Goal: Information Seeking & Learning: Find contact information

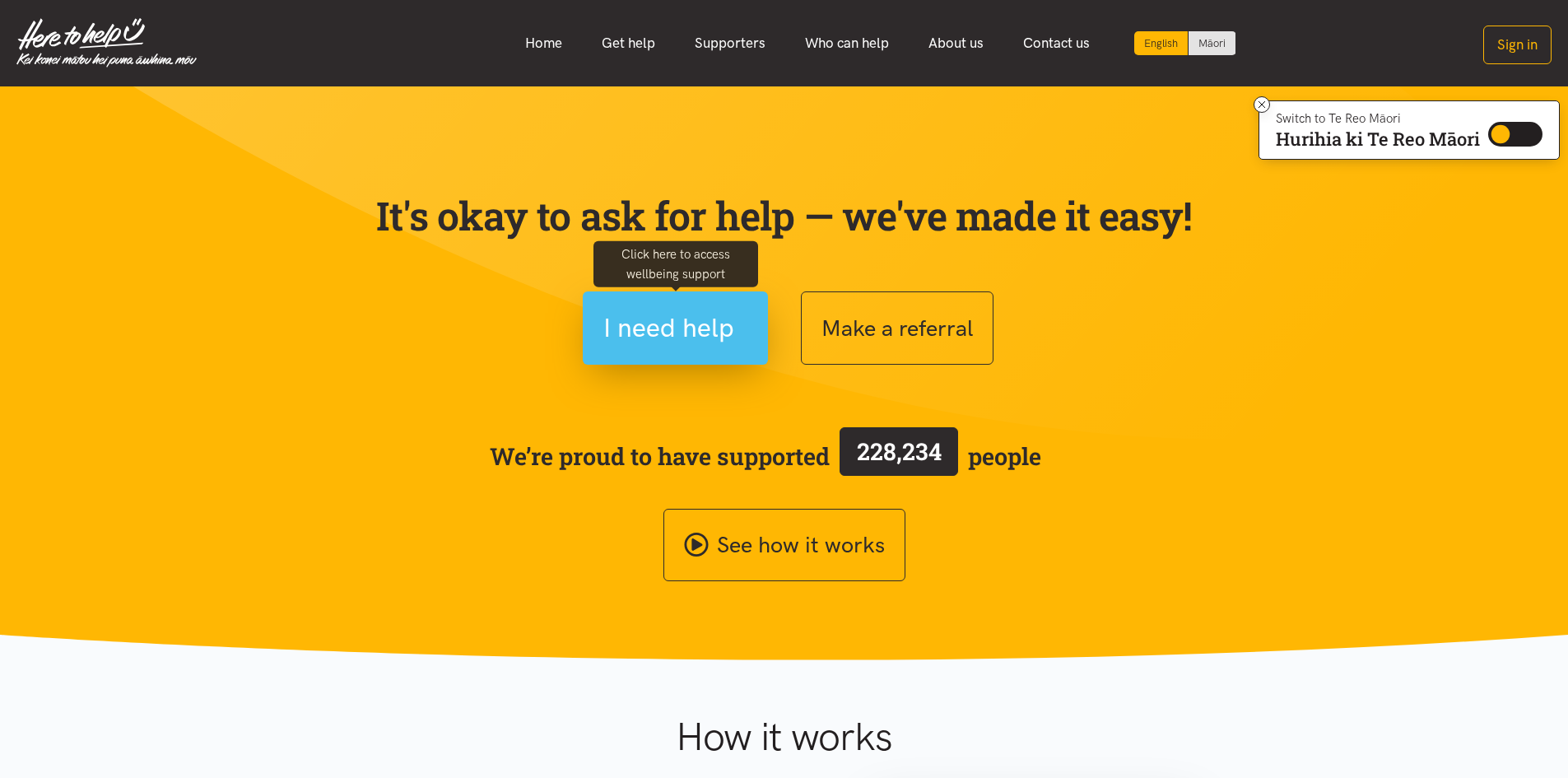
click at [662, 334] on span "I need help" at bounding box center [669, 328] width 131 height 42
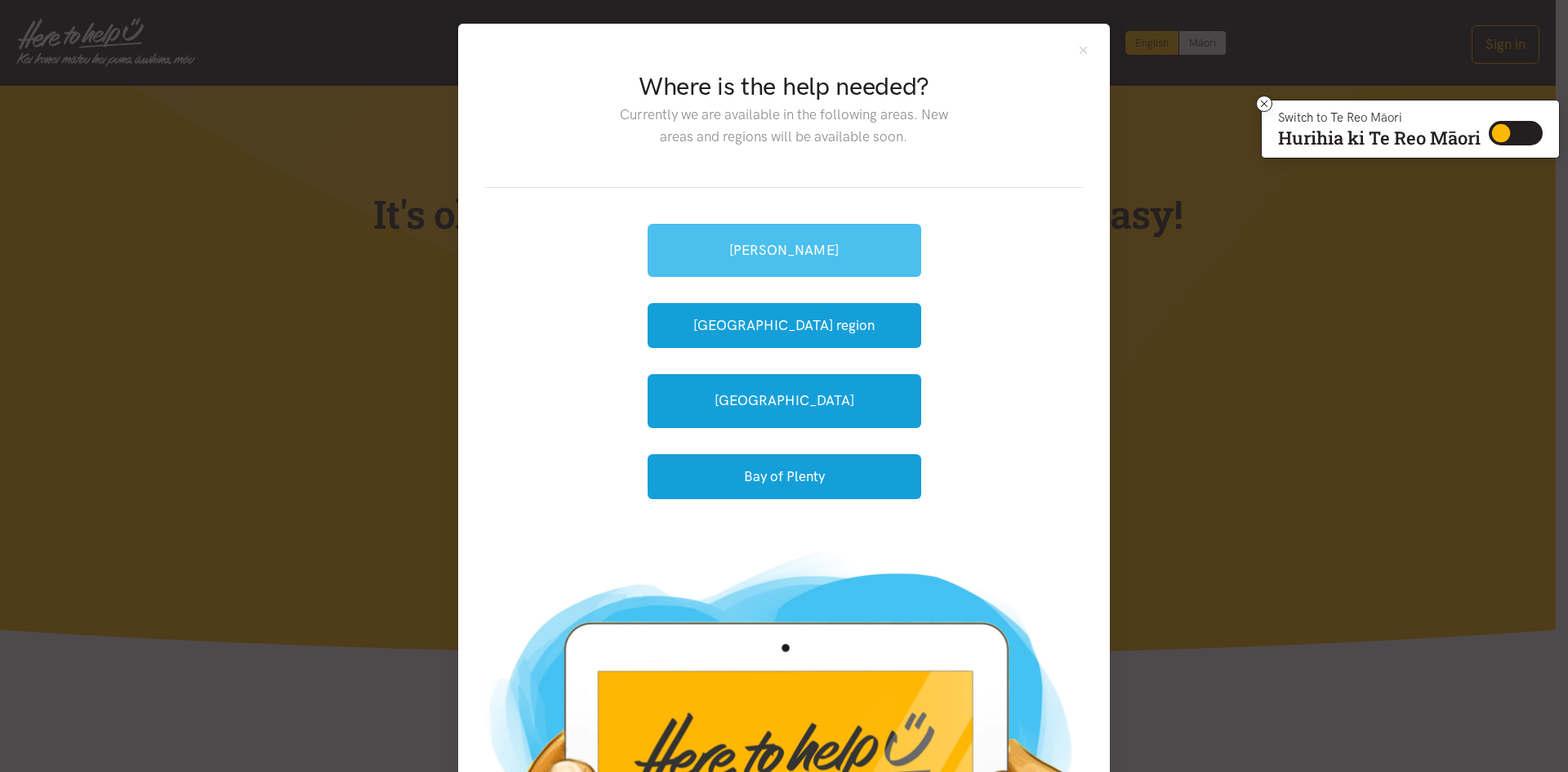
click at [790, 253] on link "[PERSON_NAME]" at bounding box center [784, 250] width 274 height 53
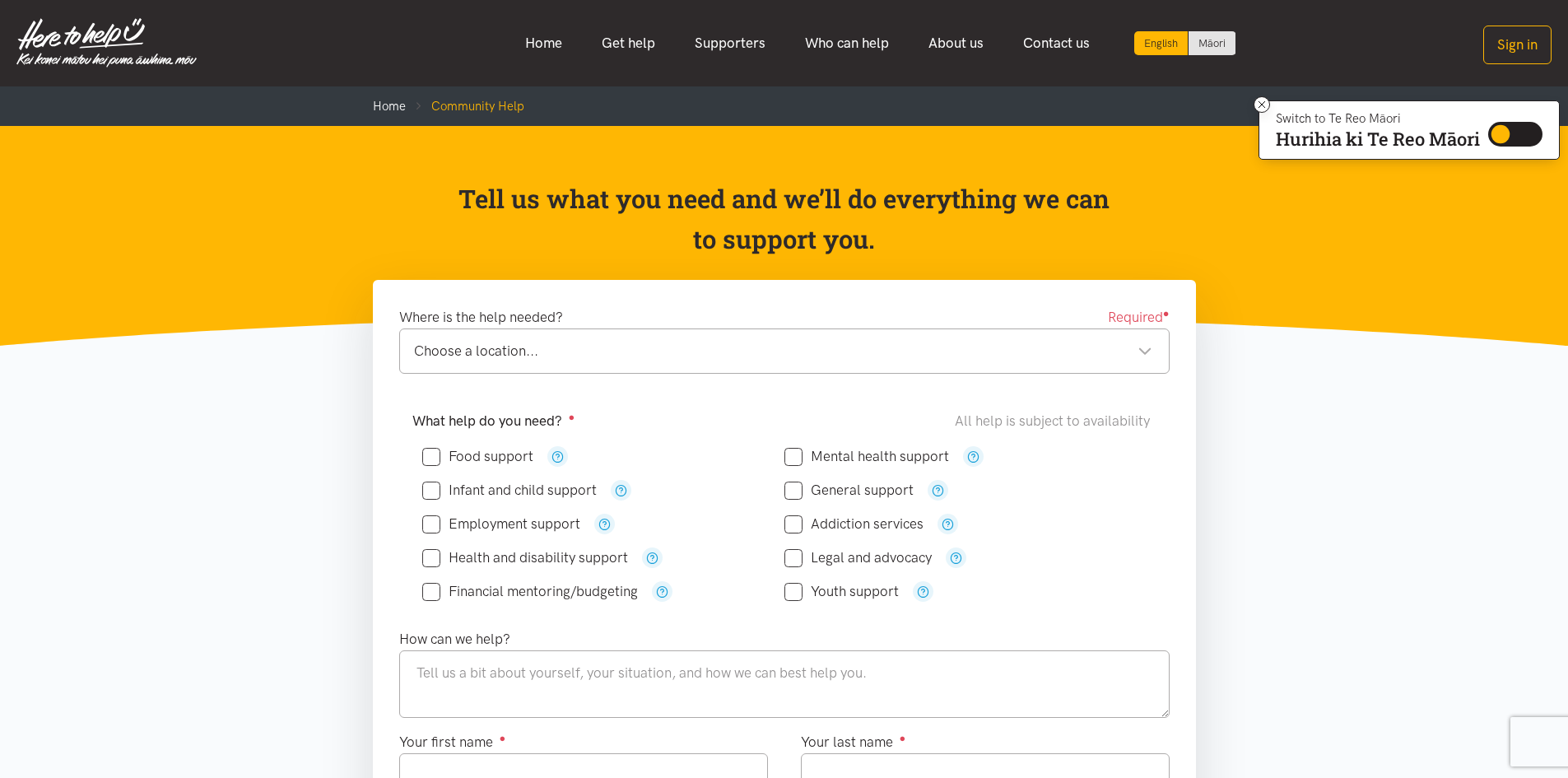
drag, startPoint x: 448, startPoint y: 457, endPoint x: 600, endPoint y: 469, distance: 152.5
click at [600, 469] on div "Food support" at bounding box center [603, 456] width 362 height 34
drag, startPoint x: 860, startPoint y: 592, endPoint x: 550, endPoint y: 578, distance: 310.3
click at [550, 578] on div "Food support" at bounding box center [784, 524] width 724 height 169
click at [560, 458] on icon "button" at bounding box center [557, 456] width 12 height 12
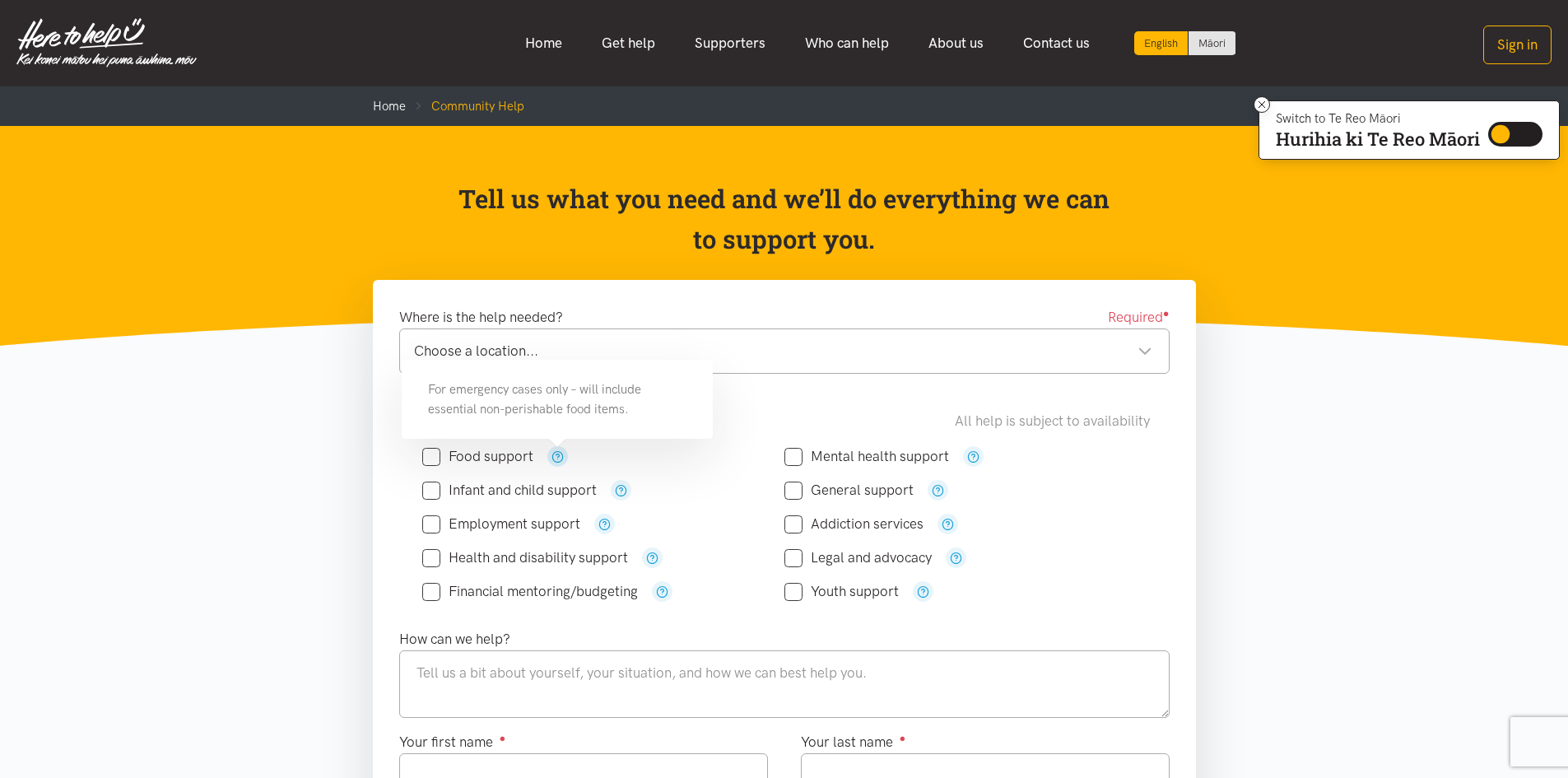
click at [560, 458] on icon "button" at bounding box center [557, 456] width 12 height 12
click at [619, 491] on icon "button" at bounding box center [620, 489] width 12 height 12
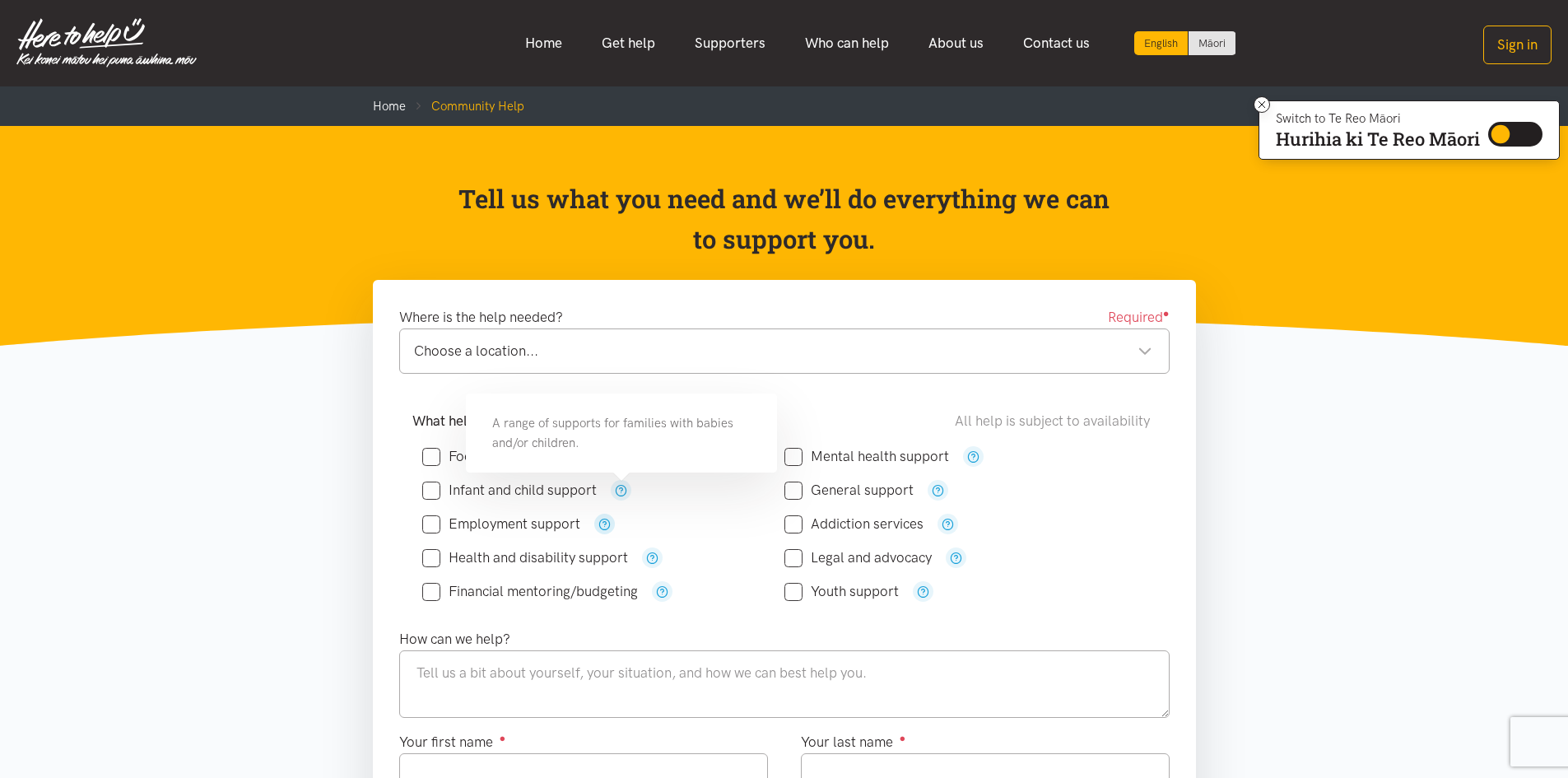
click at [599, 528] on icon "button" at bounding box center [604, 523] width 12 height 12
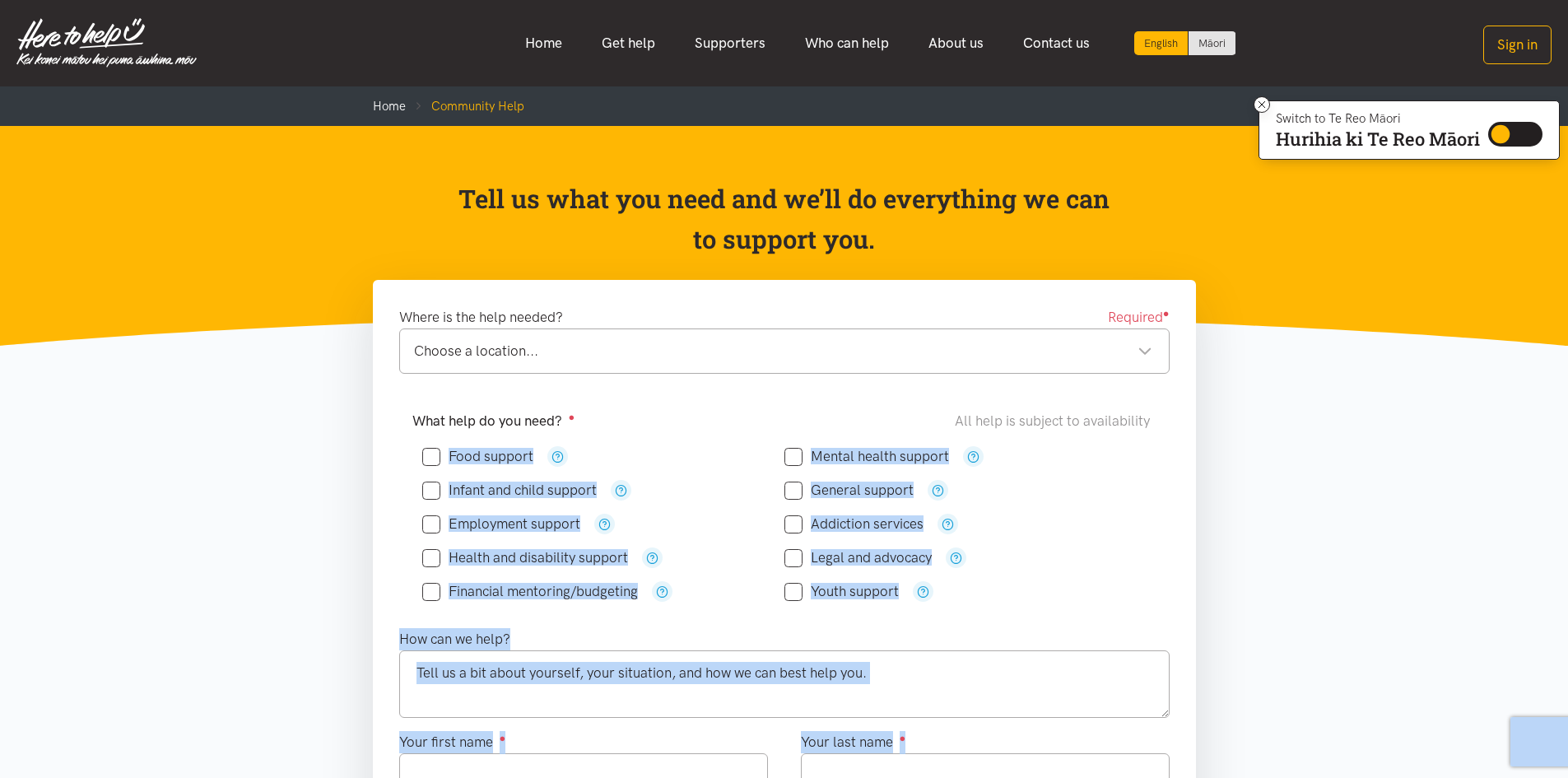
drag, startPoint x: 583, startPoint y: 475, endPoint x: 522, endPoint y: 453, distance: 64.8
click at [673, 500] on div "Infant and child support" at bounding box center [603, 490] width 362 height 34
click at [940, 610] on div "Food support" at bounding box center [784, 524] width 744 height 182
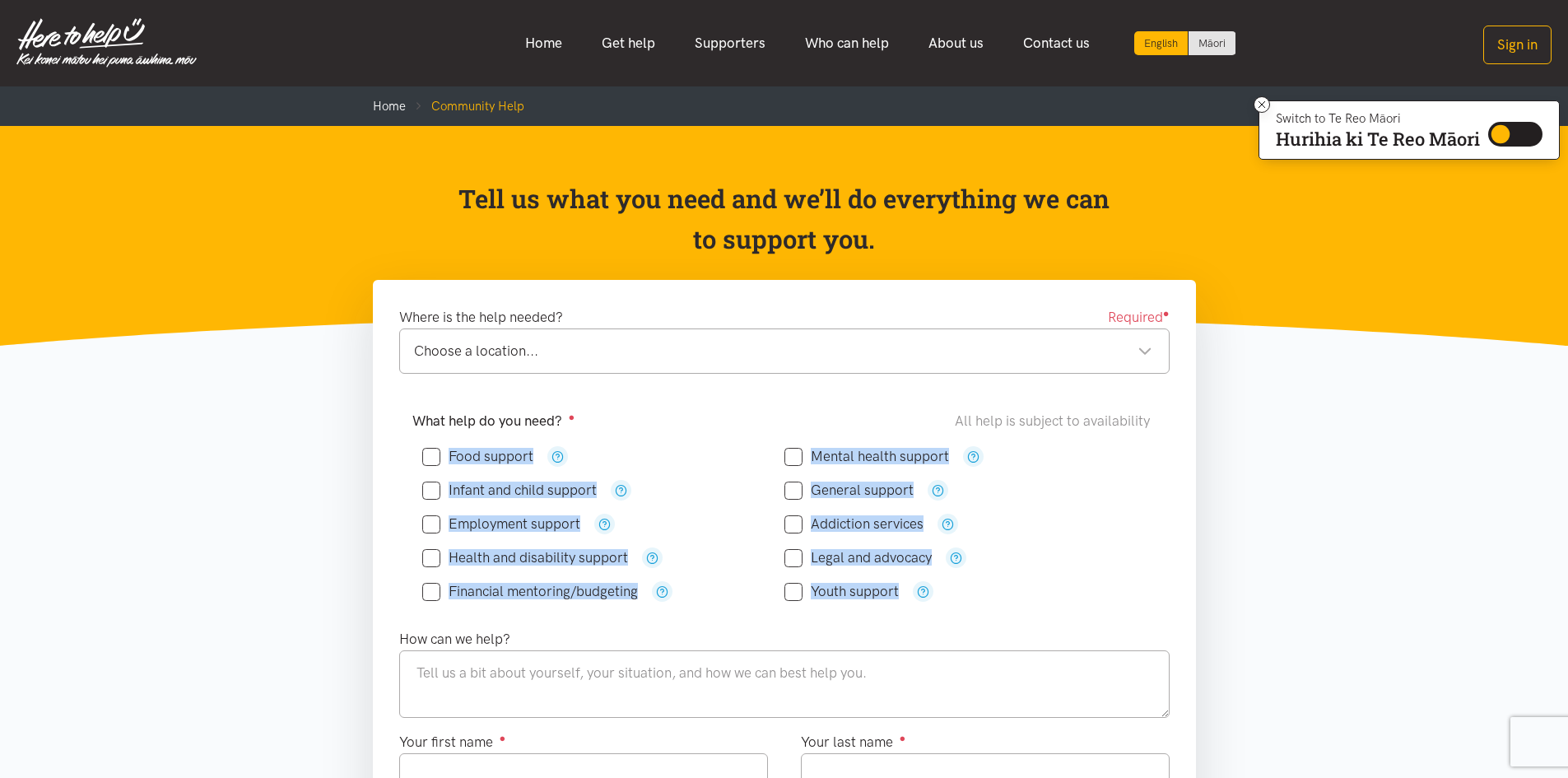
drag, startPoint x: 942, startPoint y: 597, endPoint x: 452, endPoint y: 455, distance: 510.2
click at [452, 455] on div "Food support" at bounding box center [784, 524] width 724 height 169
copy form "Food support Mental health support Infant and child support General support Emp…"
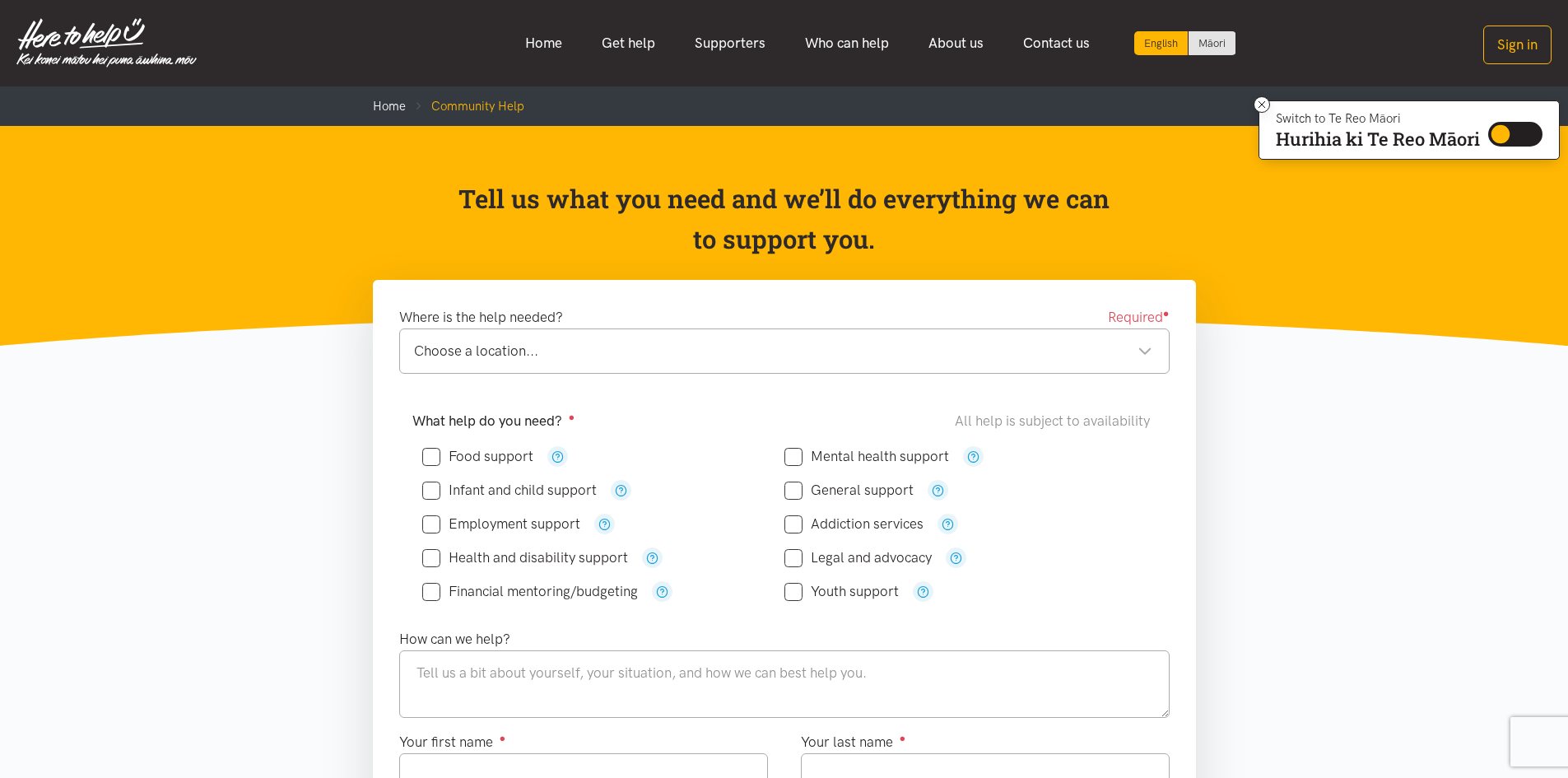
click at [1128, 642] on div "How can we help?" at bounding box center [784, 674] width 803 height 91
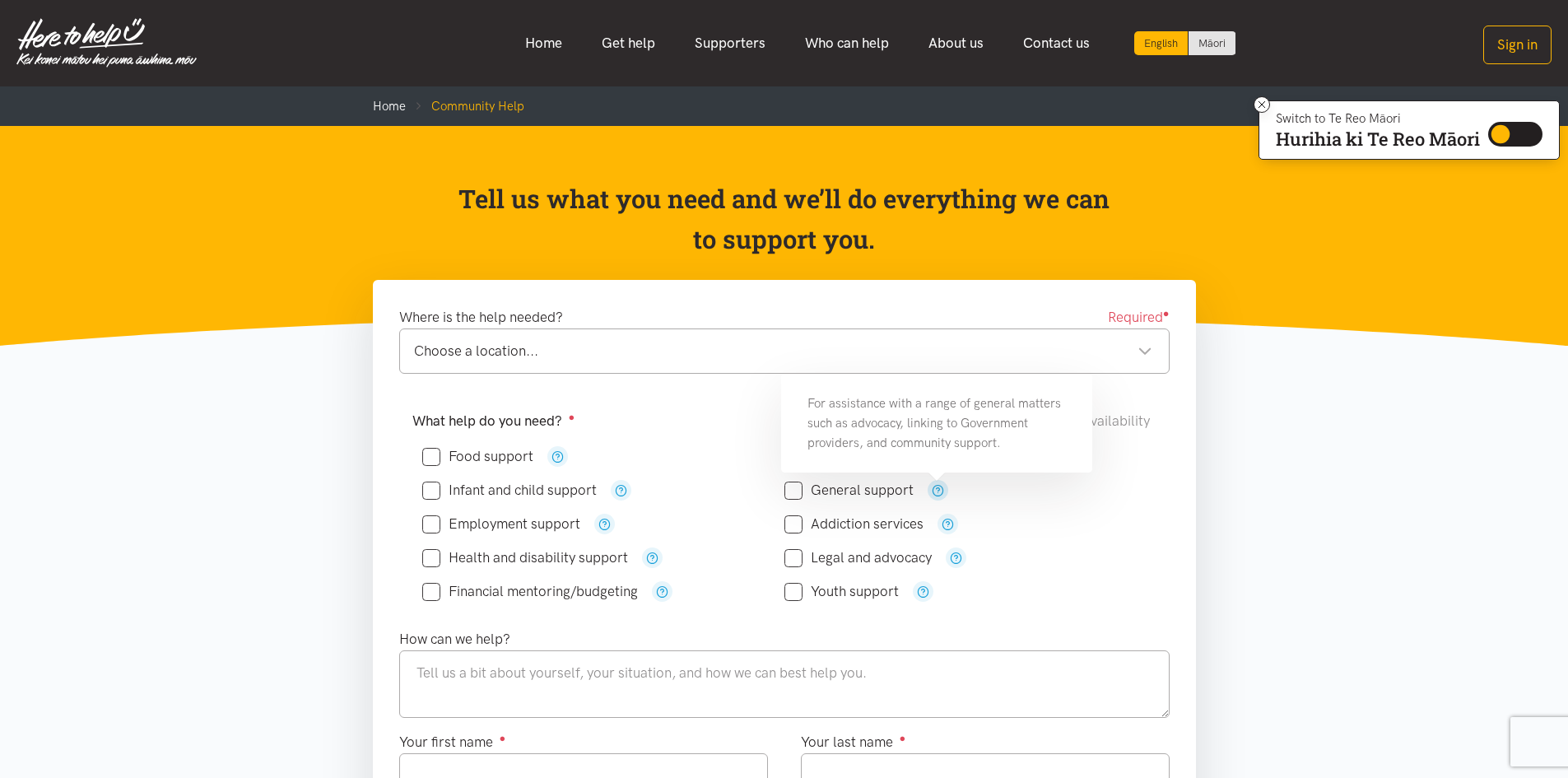
click at [932, 491] on icon "button" at bounding box center [937, 489] width 12 height 12
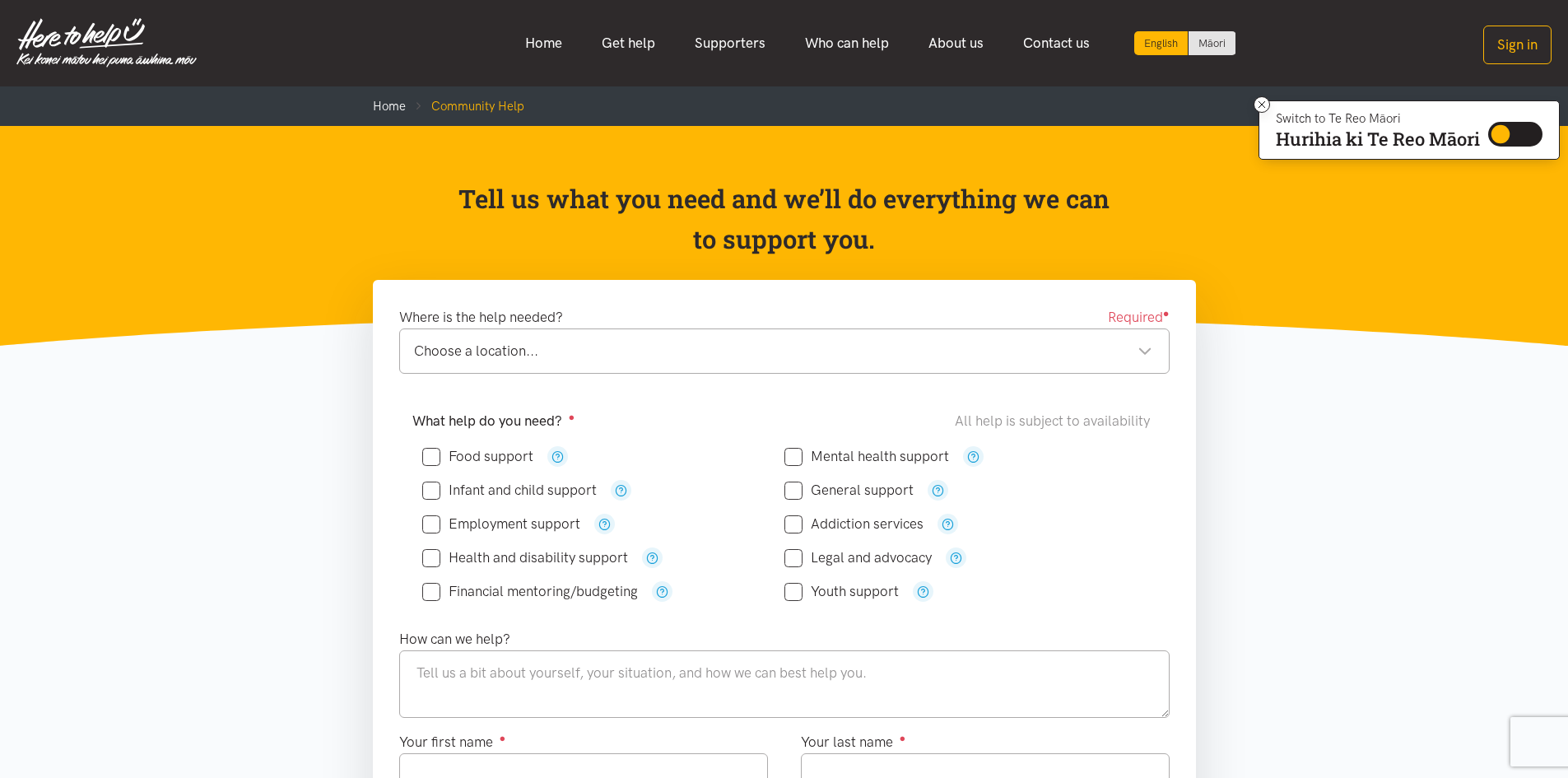
drag, startPoint x: 1020, startPoint y: 457, endPoint x: 892, endPoint y: 443, distance: 128.8
click at [1027, 514] on div "Addiction services" at bounding box center [964, 524] width 362 height 20
click at [975, 461] on icon "button" at bounding box center [973, 456] width 12 height 12
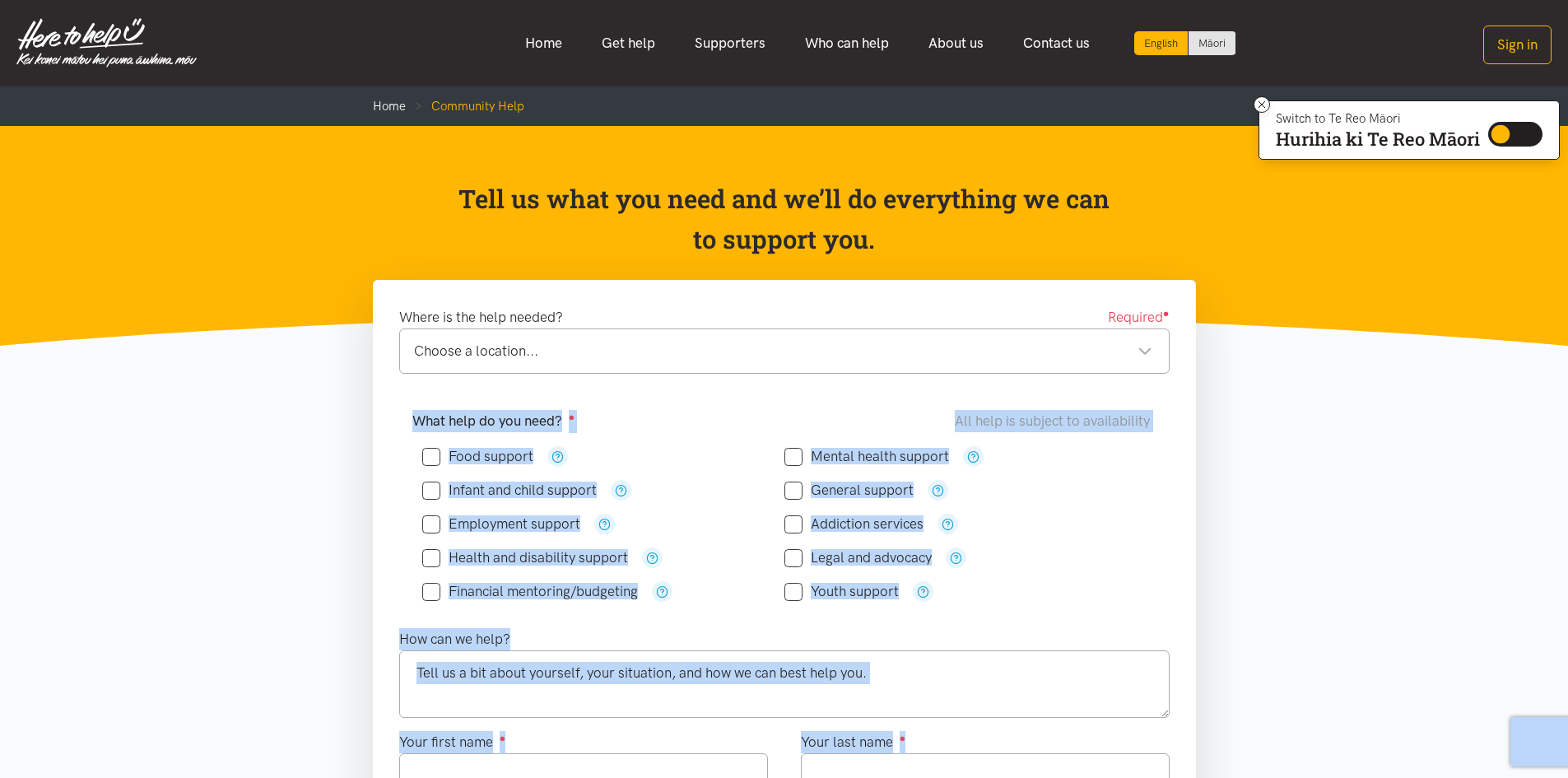
drag, startPoint x: 846, startPoint y: 368, endPoint x: 872, endPoint y: 374, distance: 26.7
click at [959, 455] on div "Mental health support" at bounding box center [964, 456] width 362 height 20
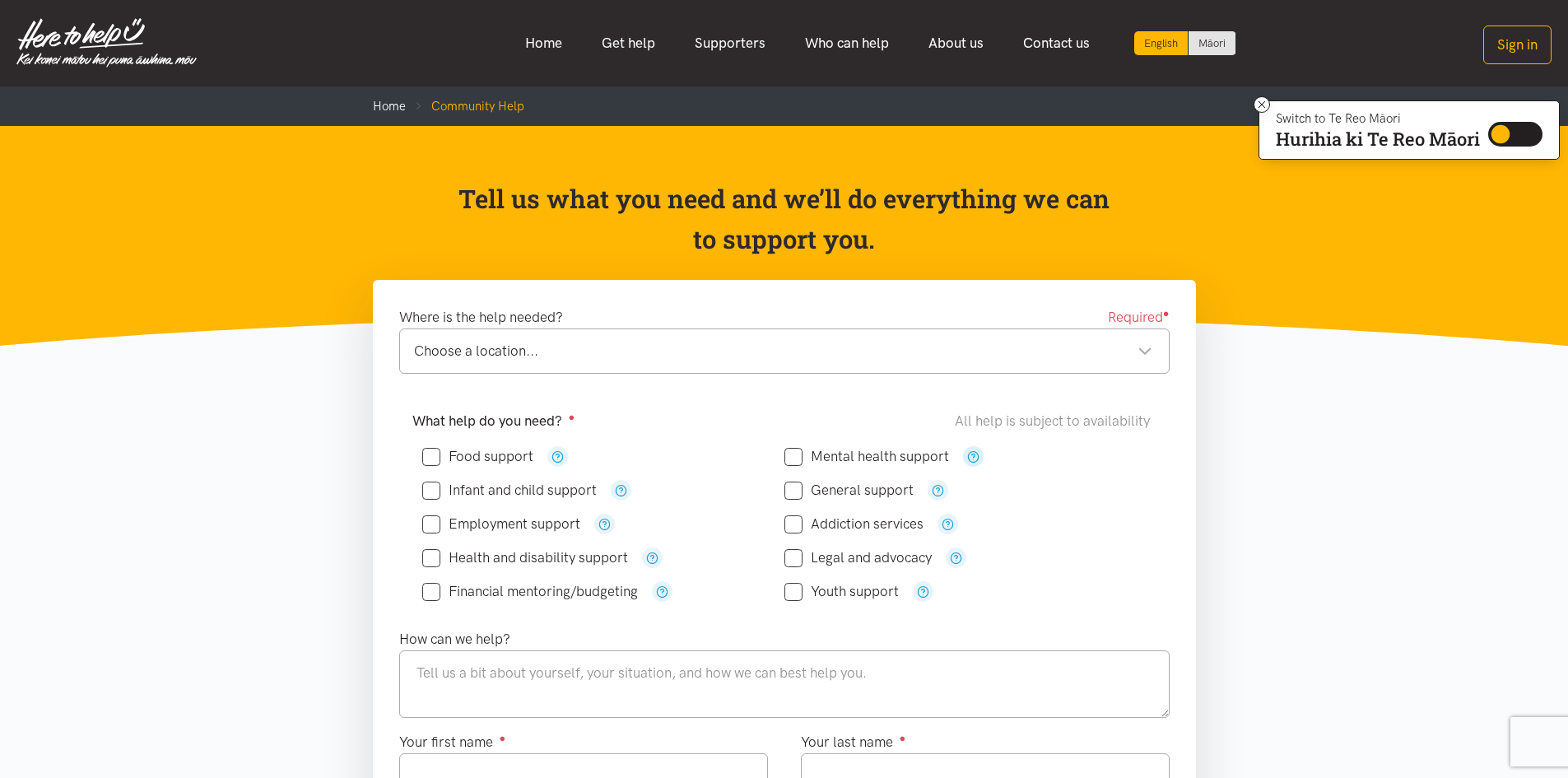
click at [979, 458] on button "button" at bounding box center [973, 456] width 20 height 20
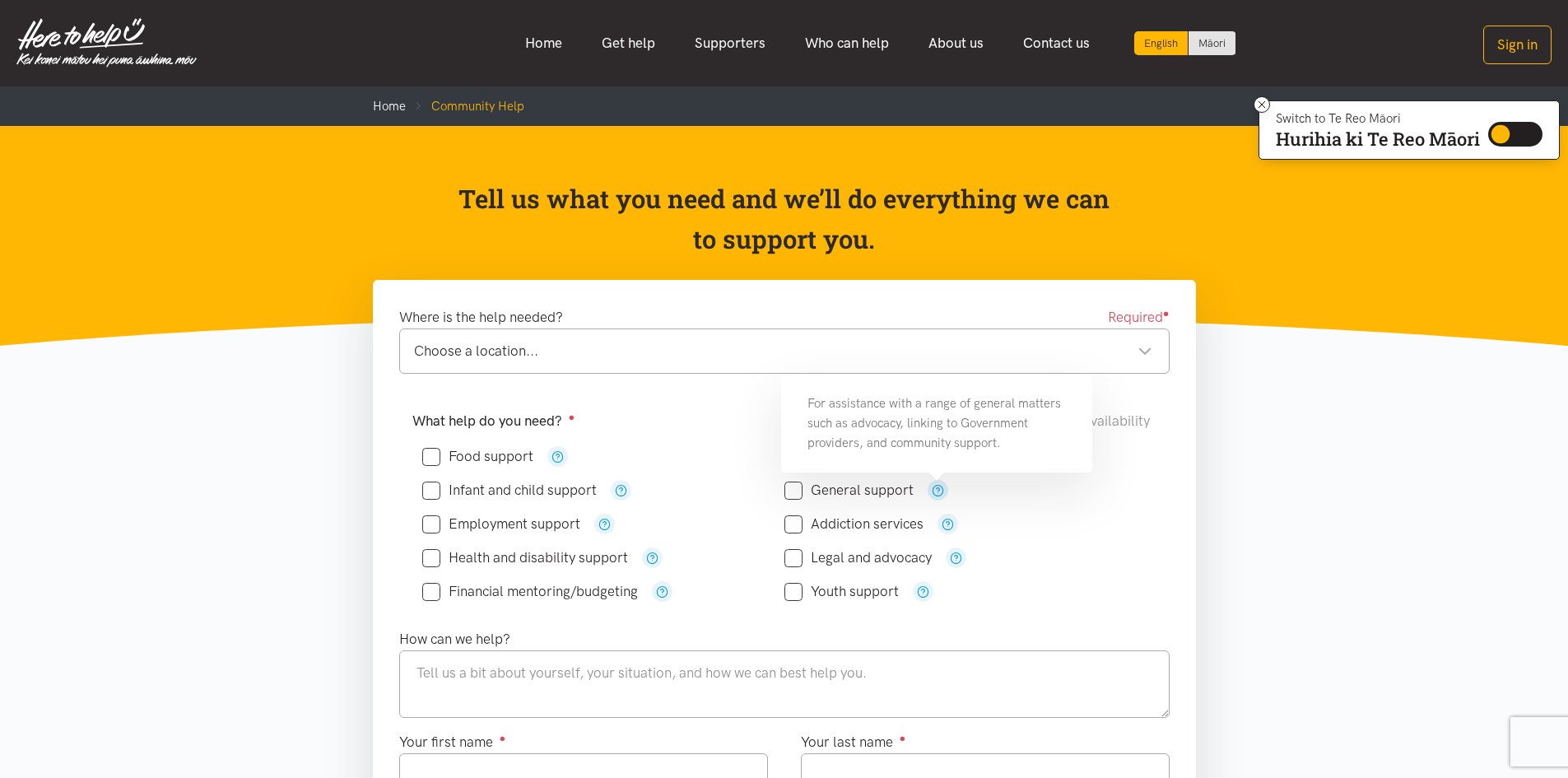
click at [936, 489] on icon "button" at bounding box center [937, 489] width 12 height 12
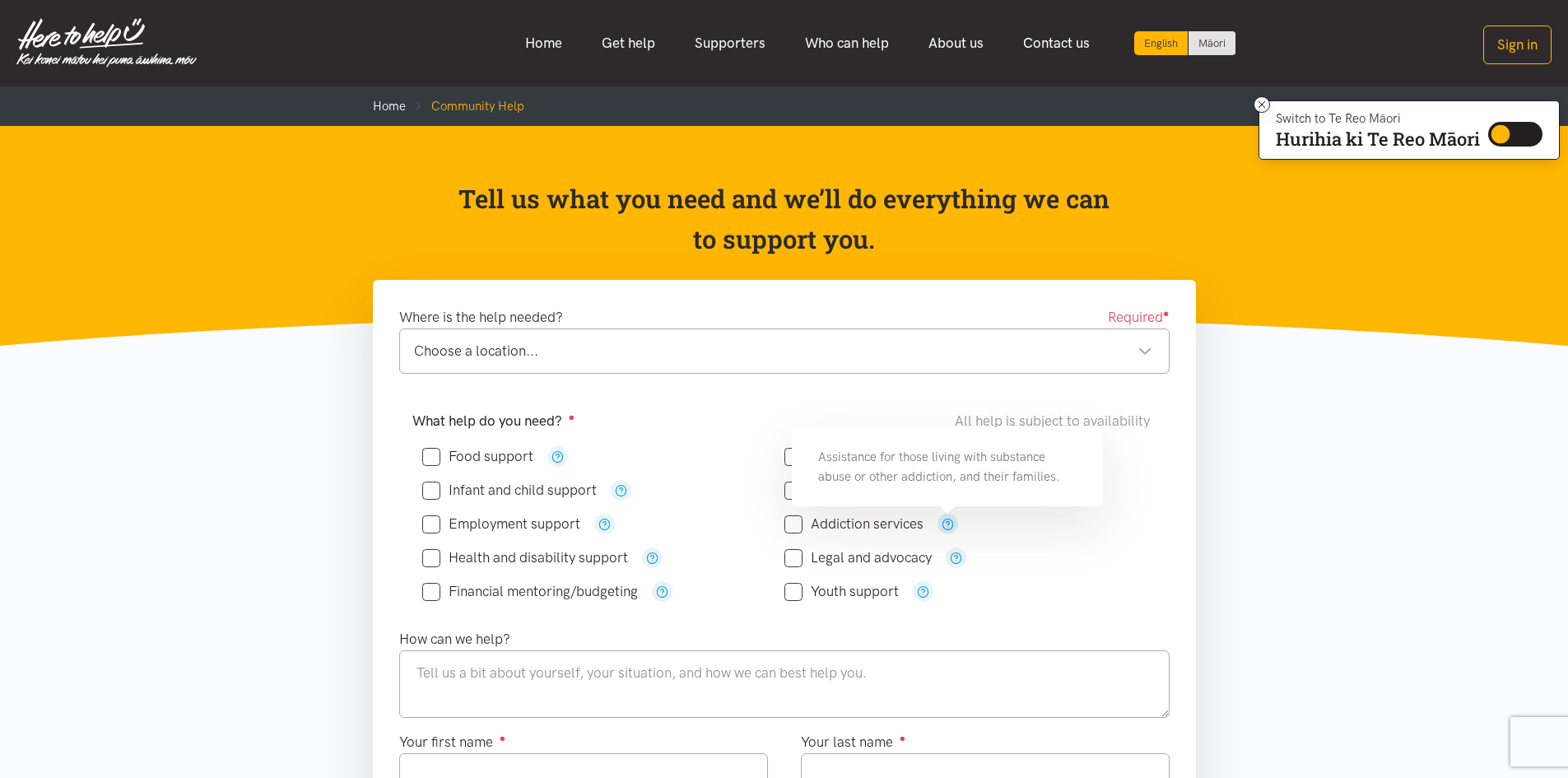
click at [945, 526] on icon "button" at bounding box center [947, 523] width 12 height 12
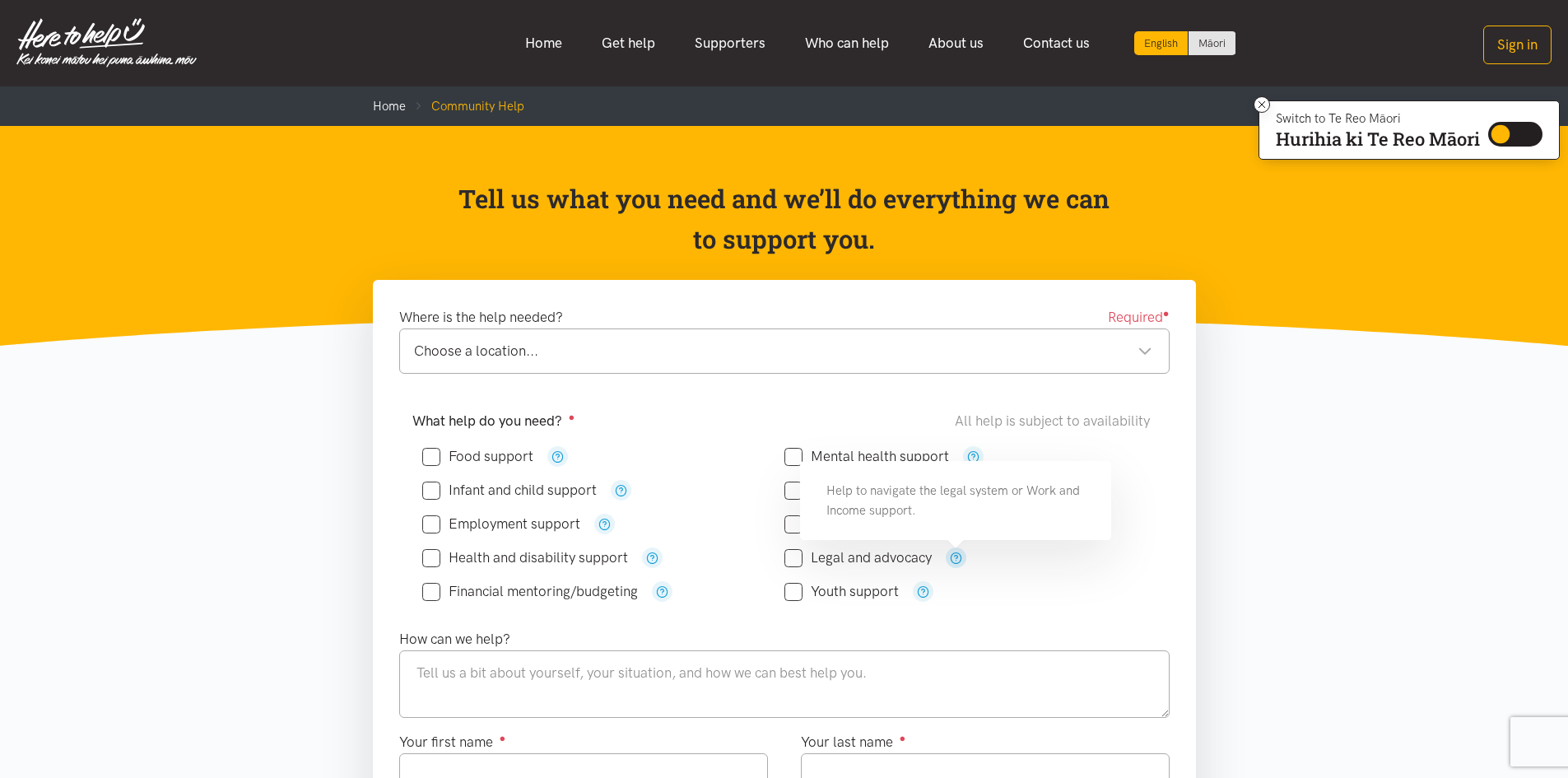
click at [954, 555] on icon "button" at bounding box center [955, 557] width 12 height 12
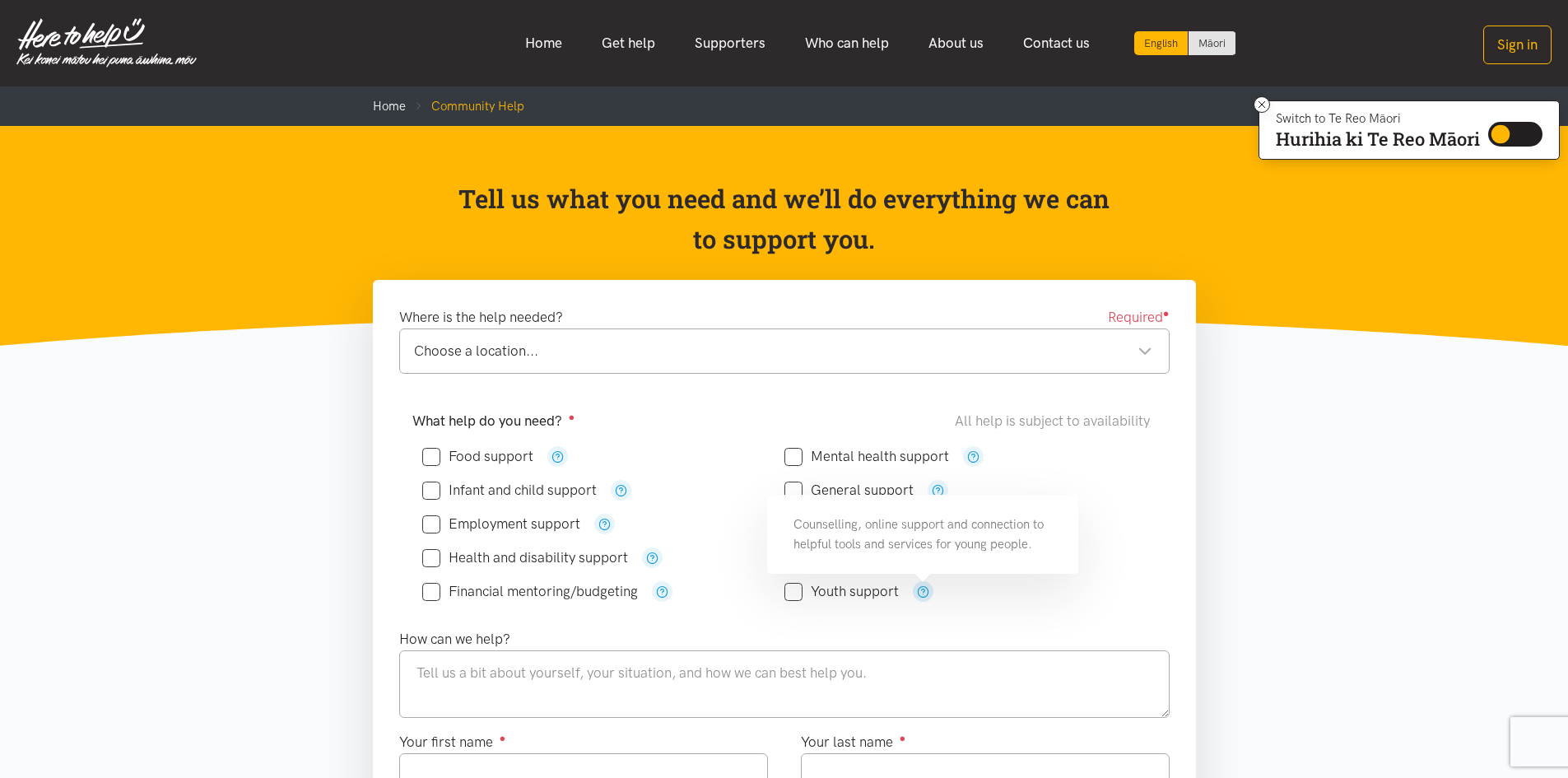
click at [927, 590] on icon "button" at bounding box center [922, 591] width 12 height 12
click at [1014, 606] on div "Youth support" at bounding box center [964, 591] width 362 height 34
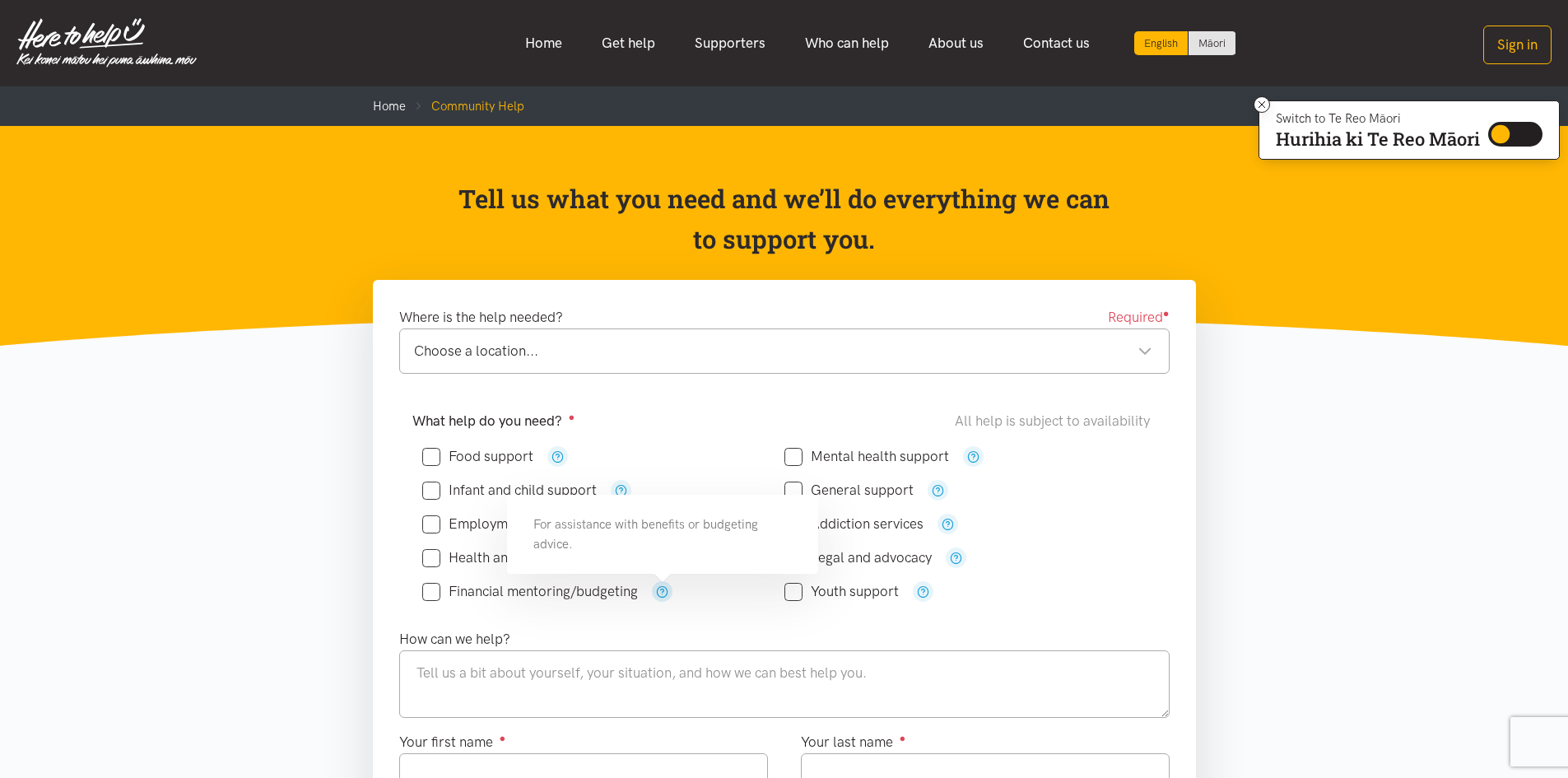
click at [667, 597] on icon "button" at bounding box center [661, 591] width 12 height 12
click at [682, 605] on div "Financial mentoring/budgeting" at bounding box center [603, 591] width 362 height 34
click at [919, 593] on icon "button" at bounding box center [922, 591] width 12 height 12
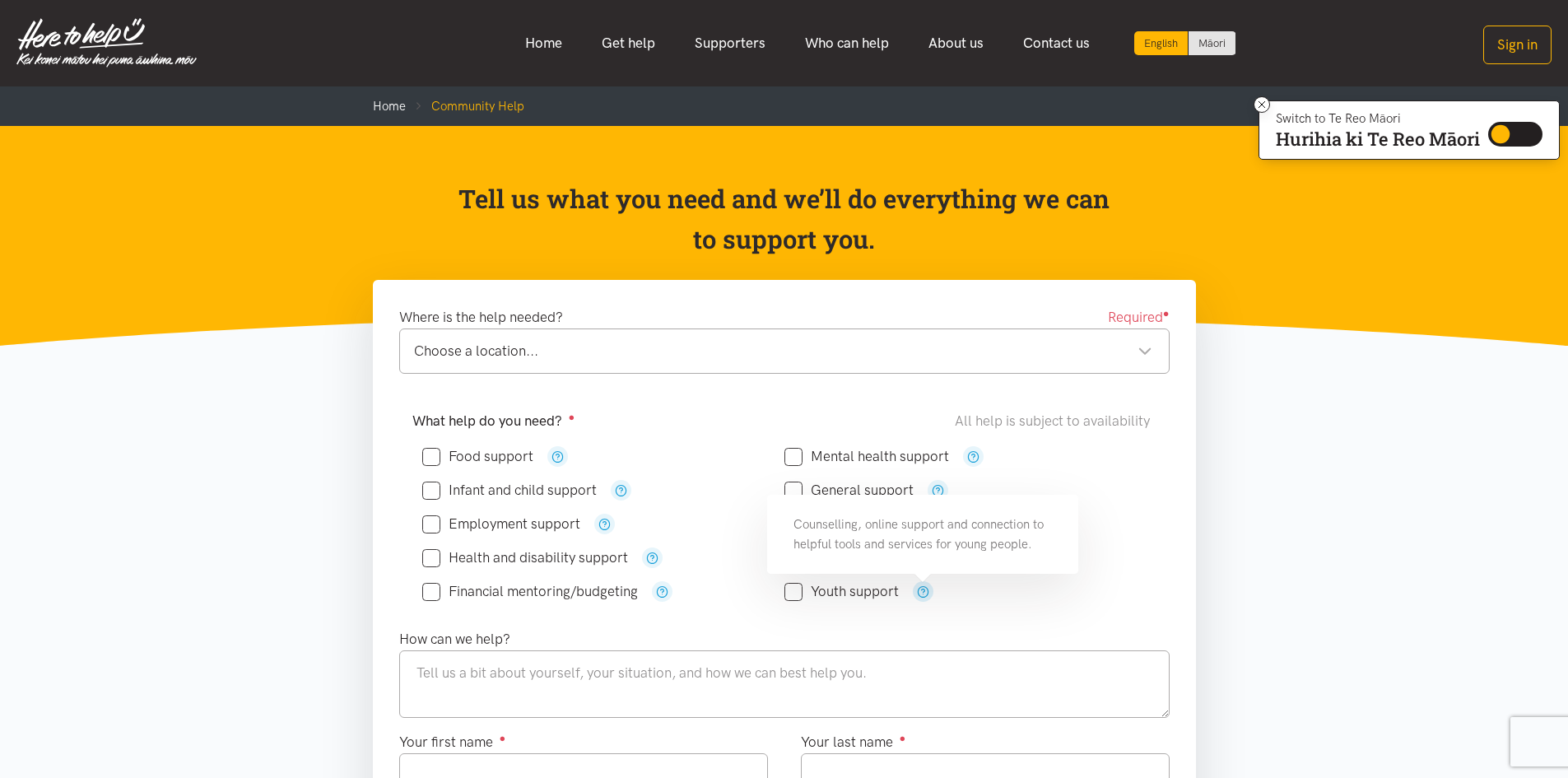
click at [917, 594] on icon "button" at bounding box center [922, 591] width 12 height 12
click at [925, 651] on textarea at bounding box center [784, 685] width 770 height 68
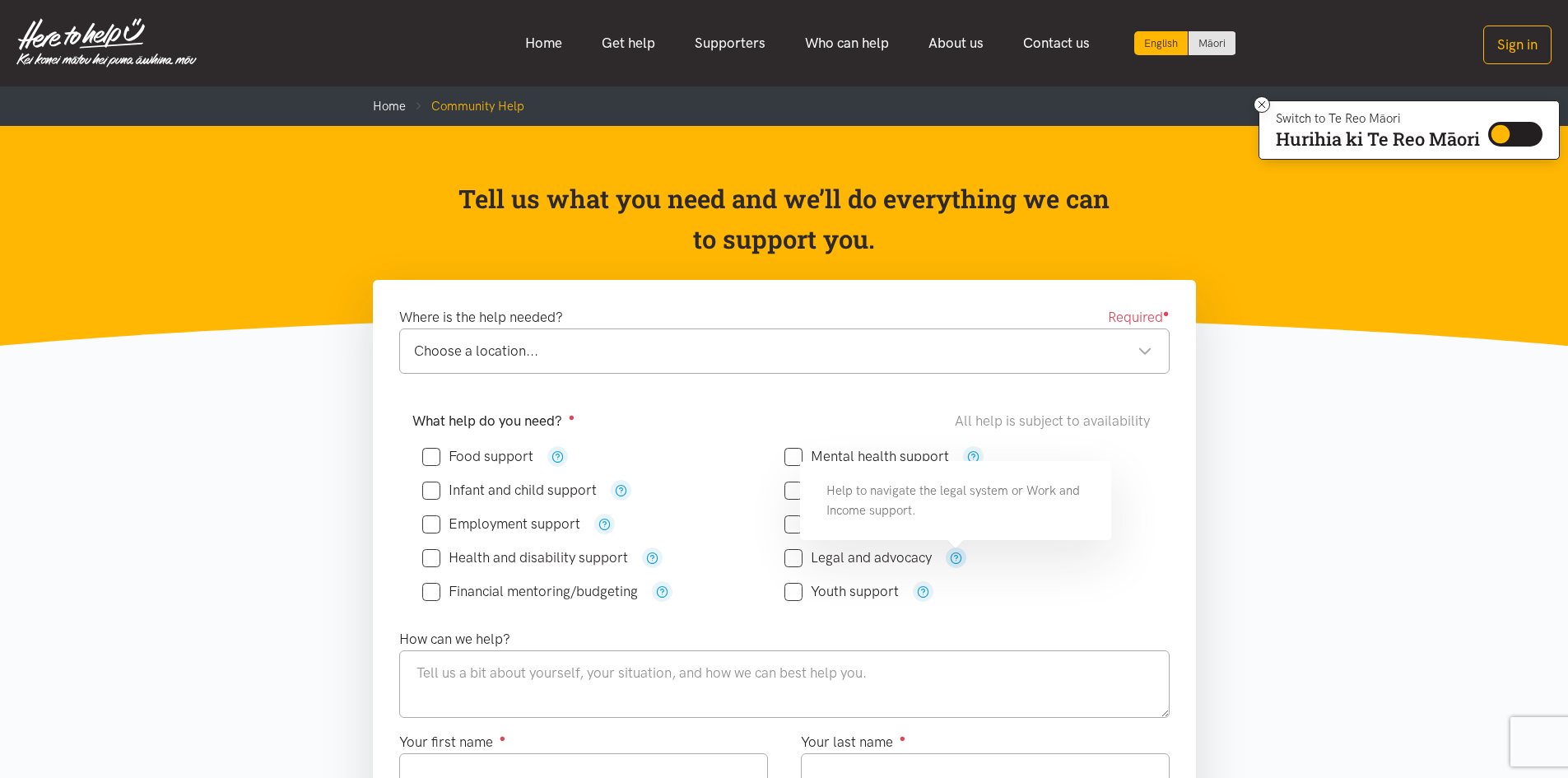
click at [958, 557] on icon "button" at bounding box center [955, 557] width 12 height 12
click at [994, 577] on div "Youth support" at bounding box center [964, 591] width 362 height 34
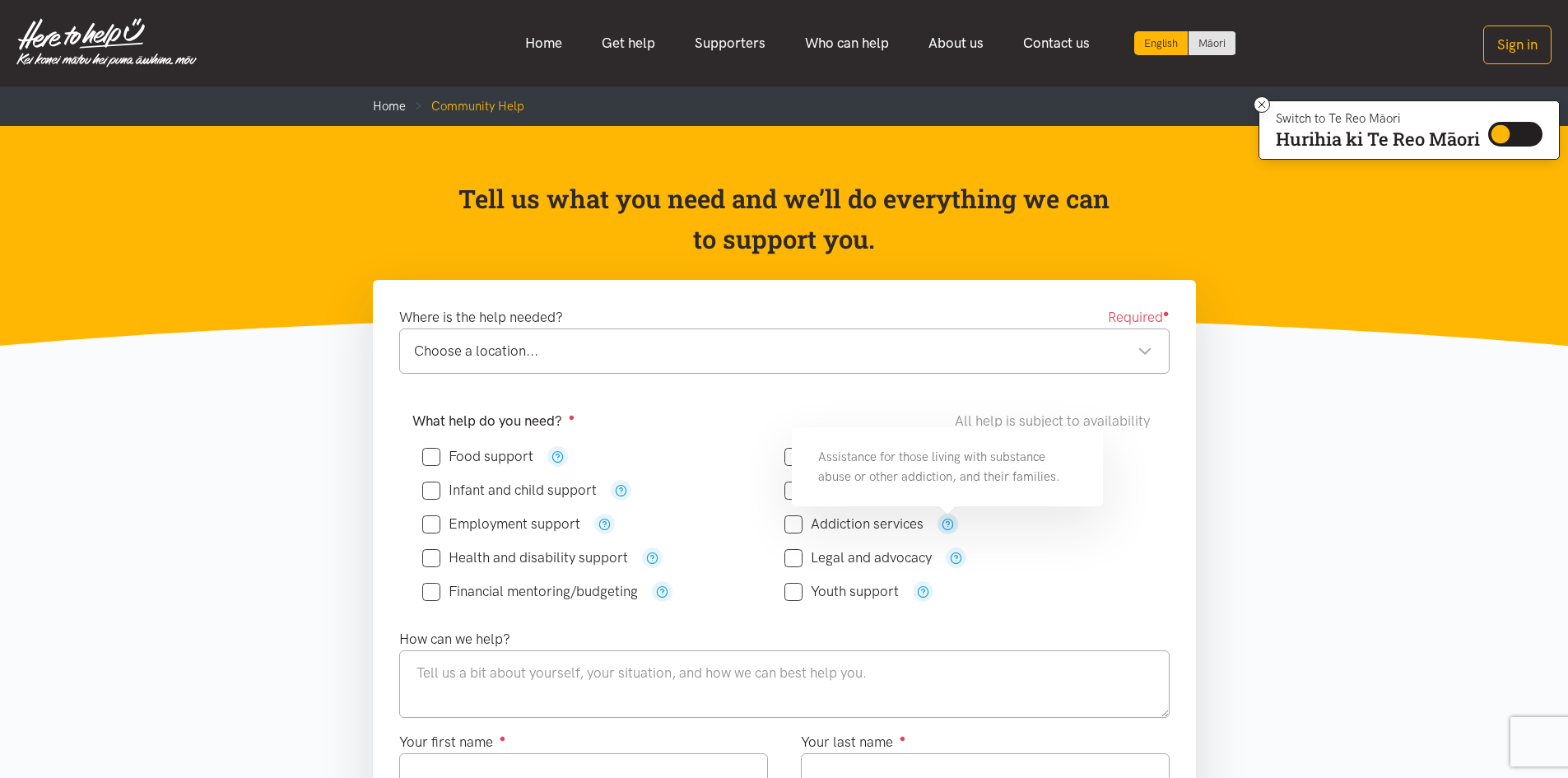
click at [945, 520] on icon "button" at bounding box center [947, 523] width 12 height 12
click at [996, 541] on div "Legal and advocacy" at bounding box center [964, 557] width 362 height 34
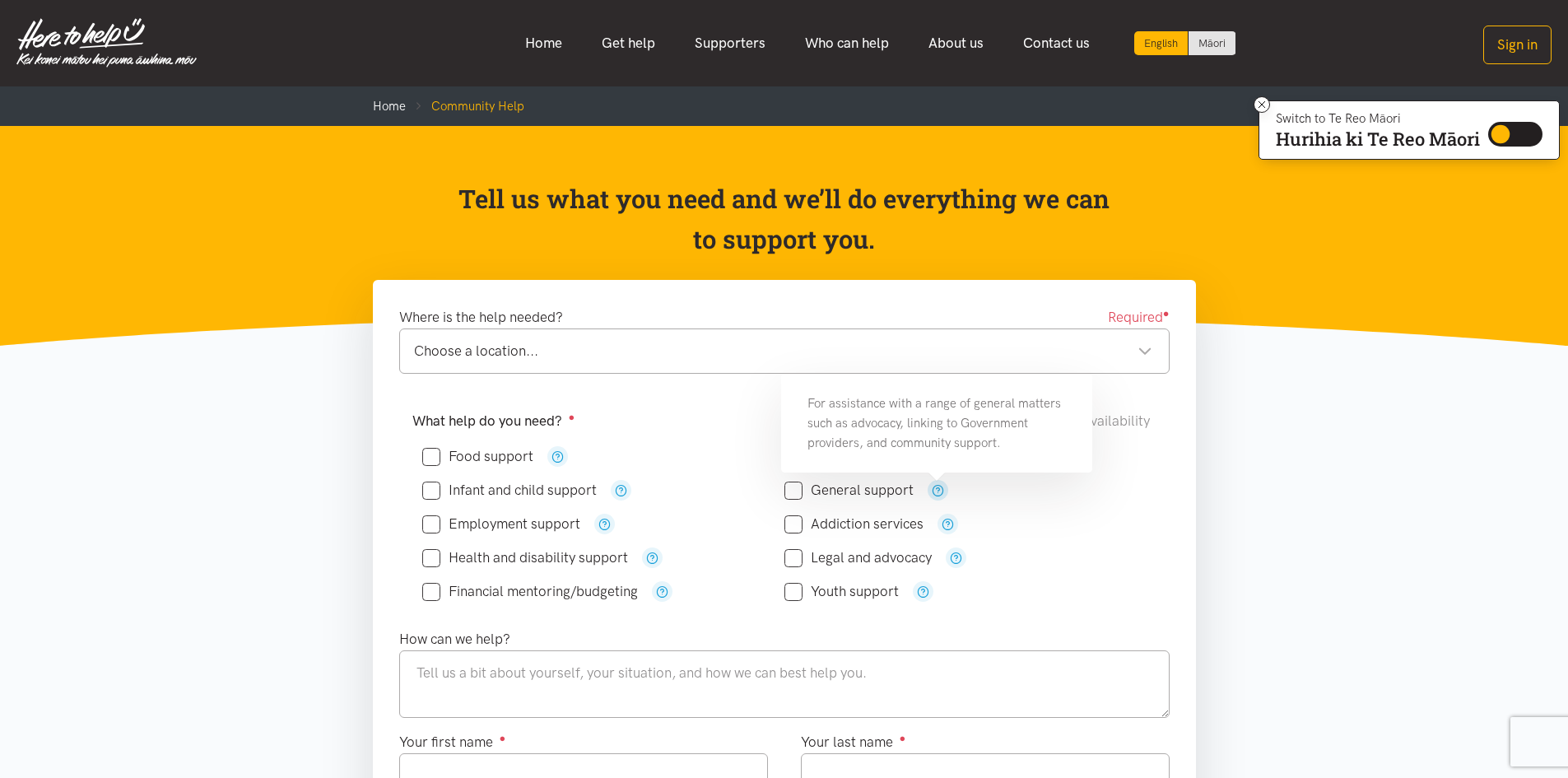
click at [943, 494] on button "button" at bounding box center [938, 490] width 20 height 20
click at [1006, 504] on div "General support" at bounding box center [964, 490] width 362 height 34
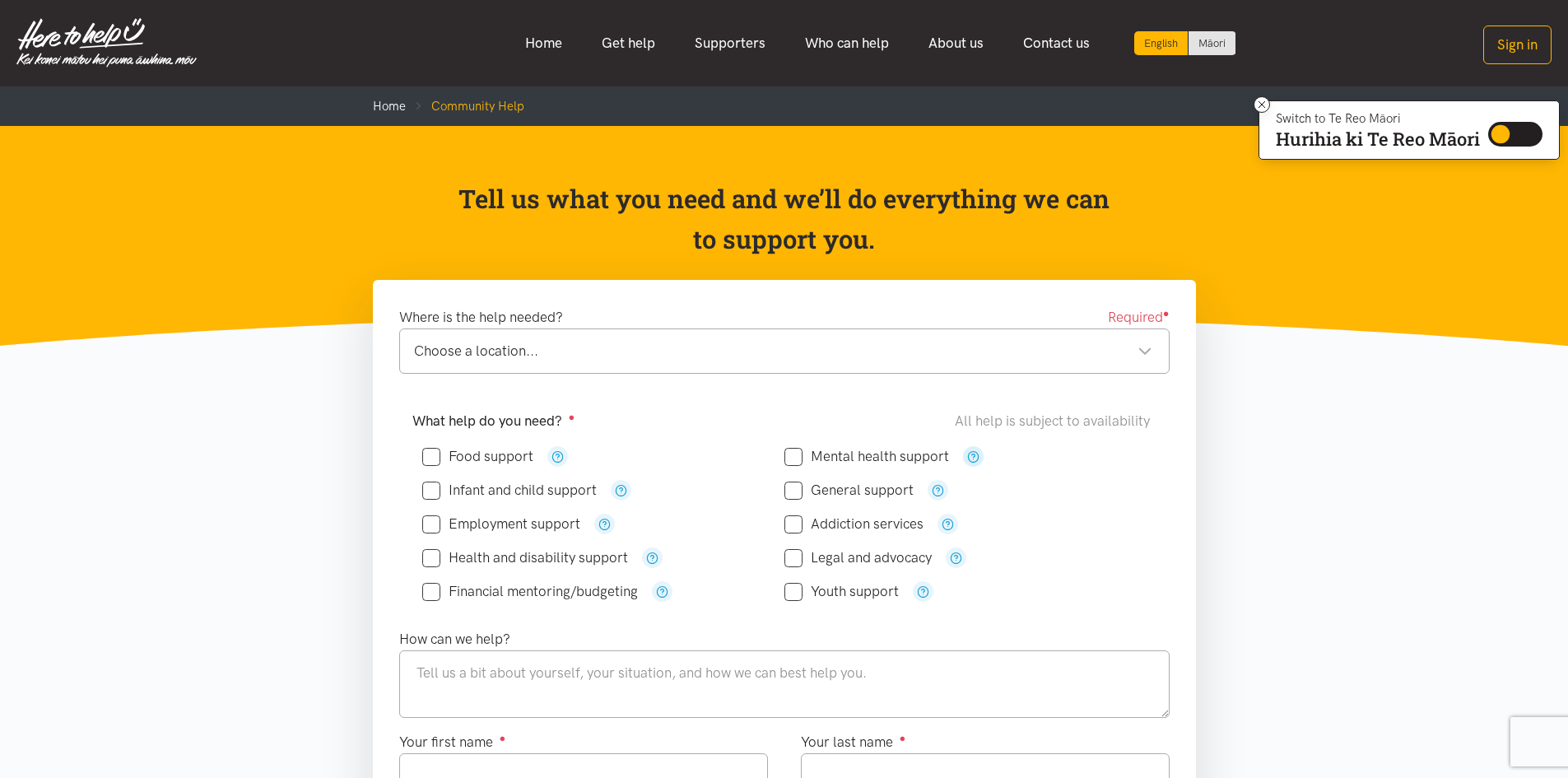
click at [963, 455] on button "button" at bounding box center [973, 456] width 20 height 20
click at [1083, 542] on div "Legal and advocacy" at bounding box center [964, 557] width 362 height 34
click at [650, 556] on icon "button" at bounding box center [651, 557] width 12 height 12
click at [681, 559] on div "Health and disability support" at bounding box center [603, 558] width 362 height 20
click at [604, 523] on icon "button" at bounding box center [604, 523] width 12 height 12
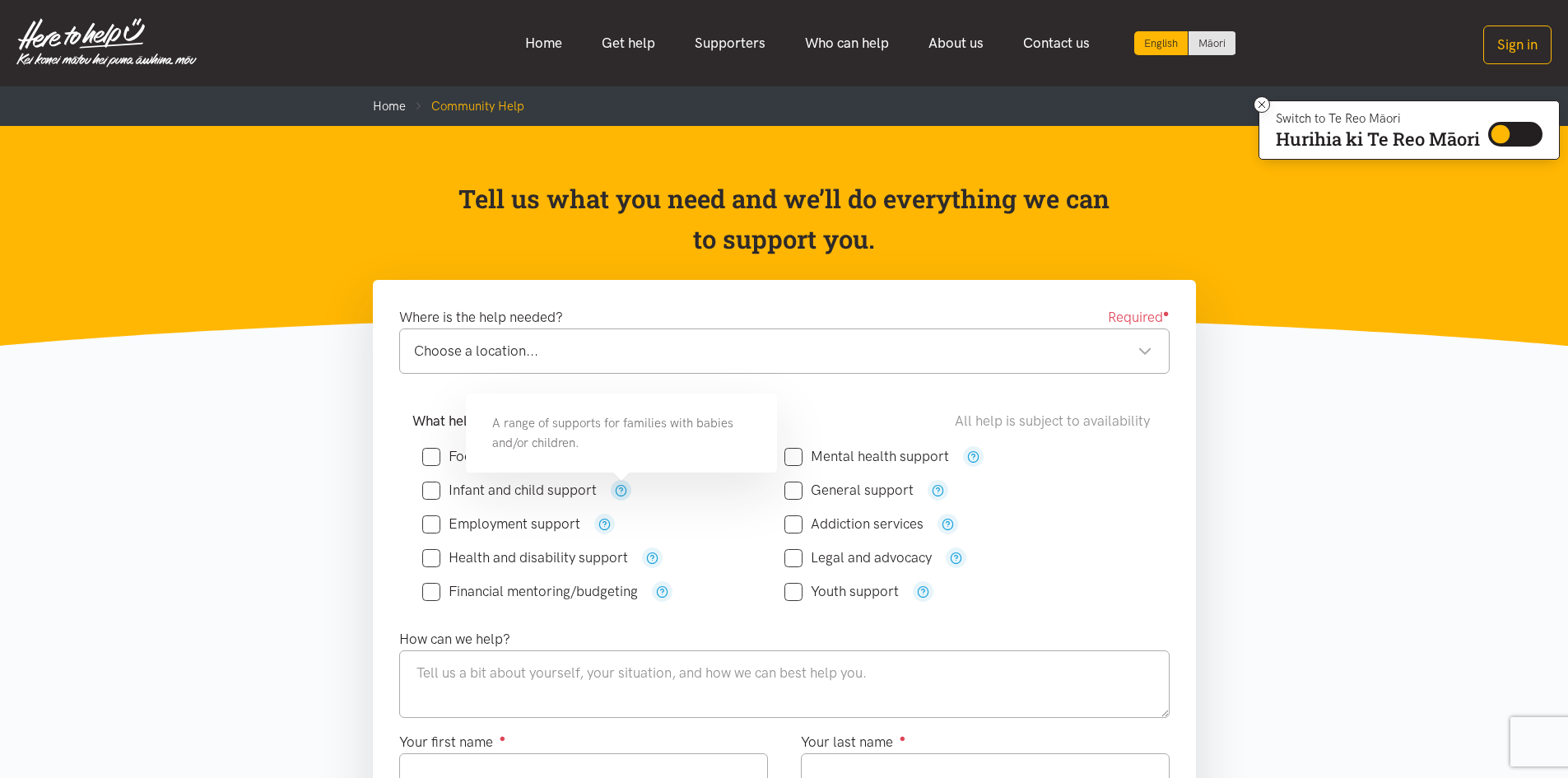
drag, startPoint x: 609, startPoint y: 463, endPoint x: 616, endPoint y: 488, distance: 26.0
click at [616, 488] on icon "button" at bounding box center [620, 489] width 12 height 12
click at [608, 518] on icon "button" at bounding box center [604, 523] width 12 height 12
click at [765, 615] on div "What help do you need? ● All help is subject to availability Food support" at bounding box center [784, 514] width 803 height 227
click at [621, 495] on icon "button" at bounding box center [620, 489] width 12 height 12
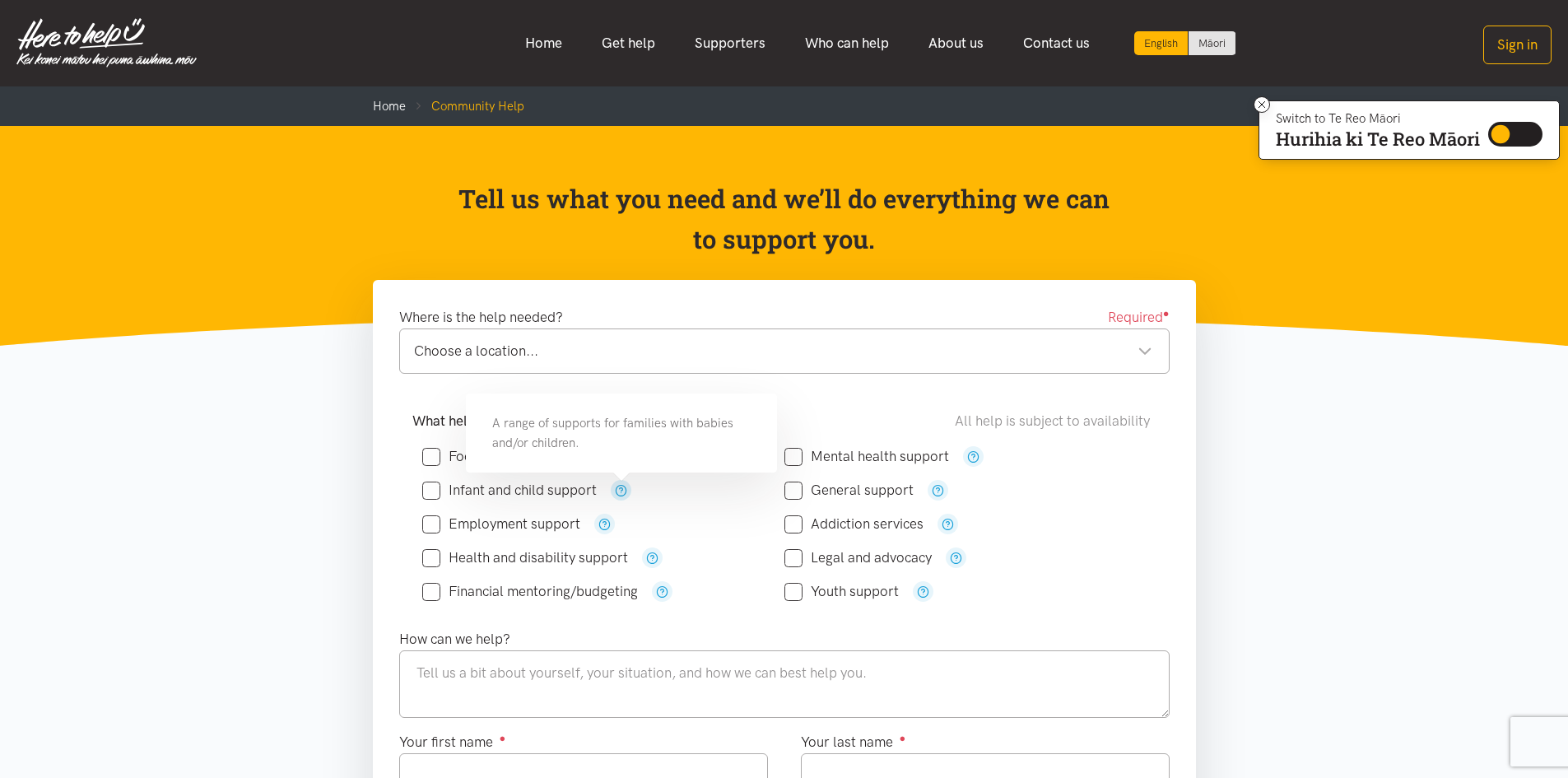
scroll to position [329, 0]
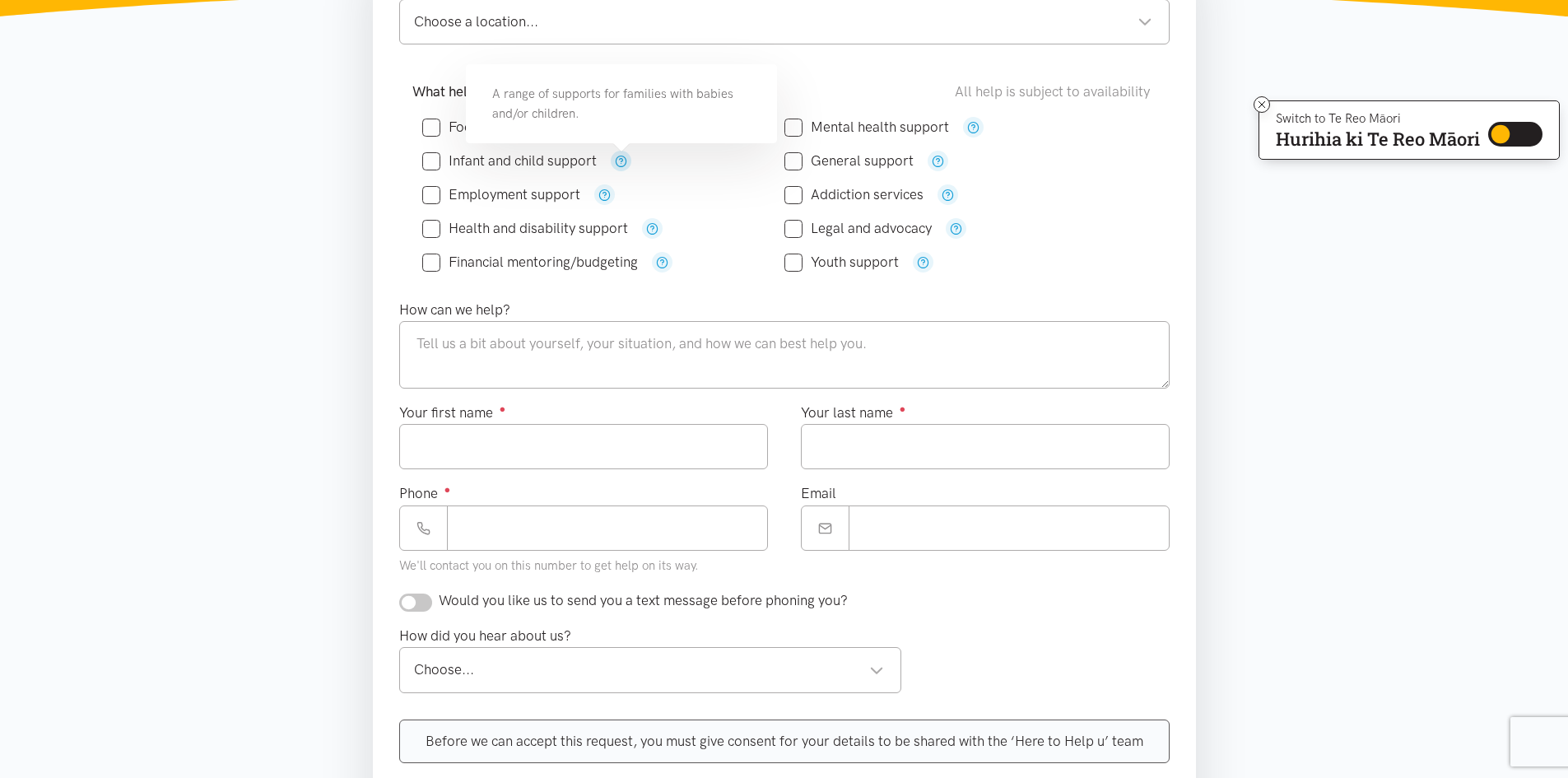
click at [667, 676] on div "Choose..." at bounding box center [649, 670] width 471 height 22
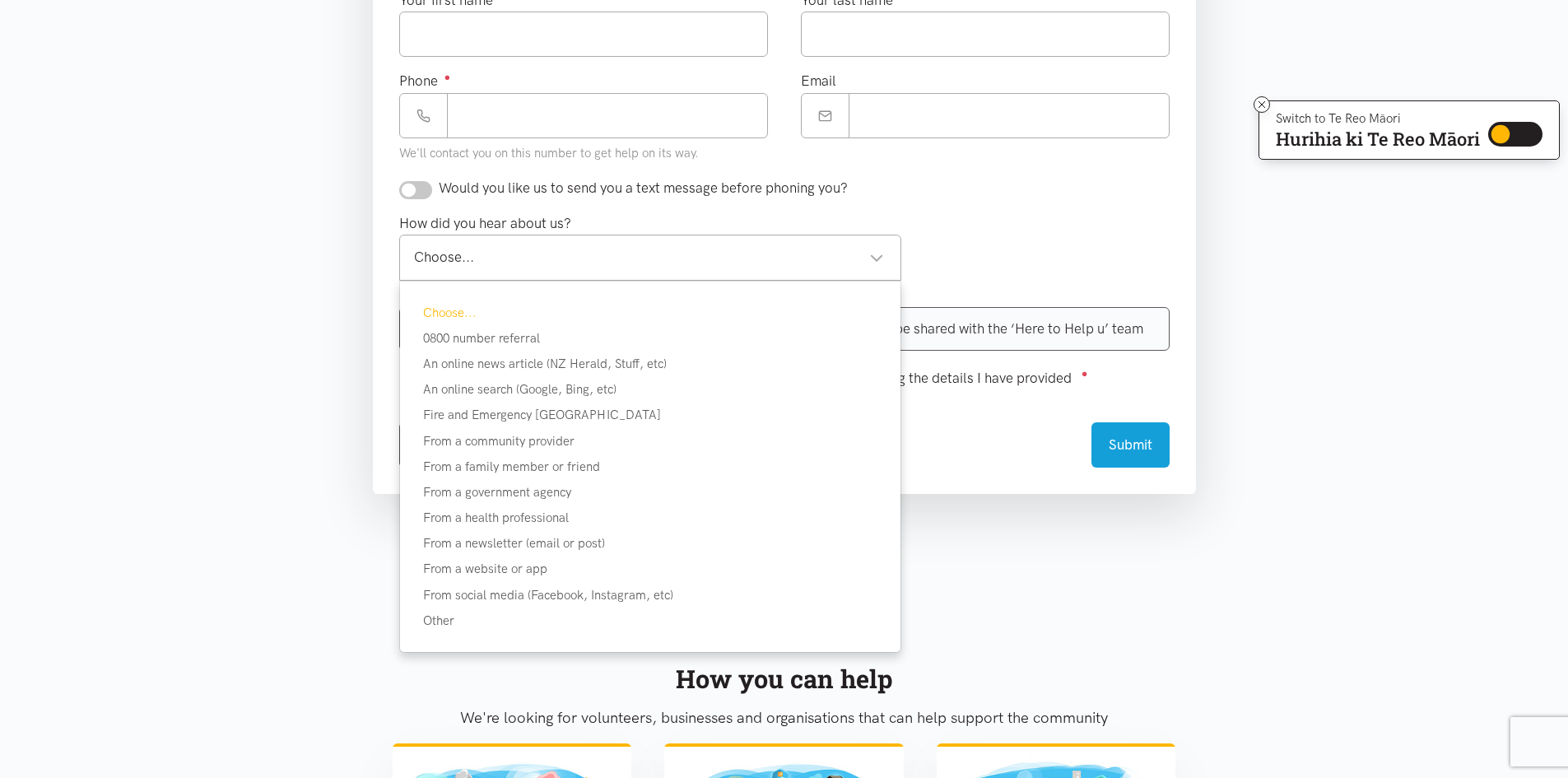
scroll to position [741, 0]
click at [880, 258] on div "Choose..." at bounding box center [649, 258] width 471 height 22
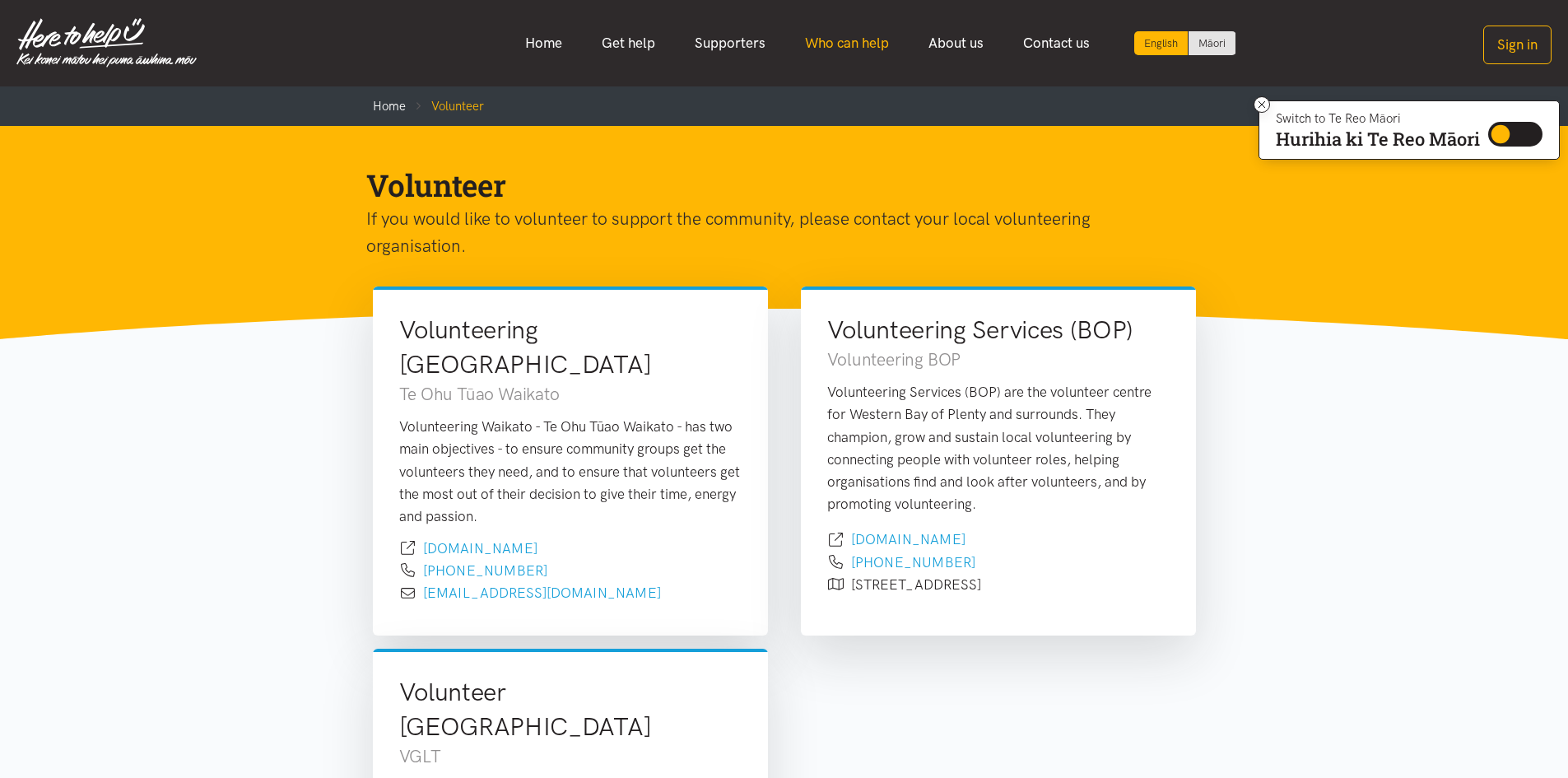
click at [854, 47] on link "Who can help" at bounding box center [846, 43] width 124 height 36
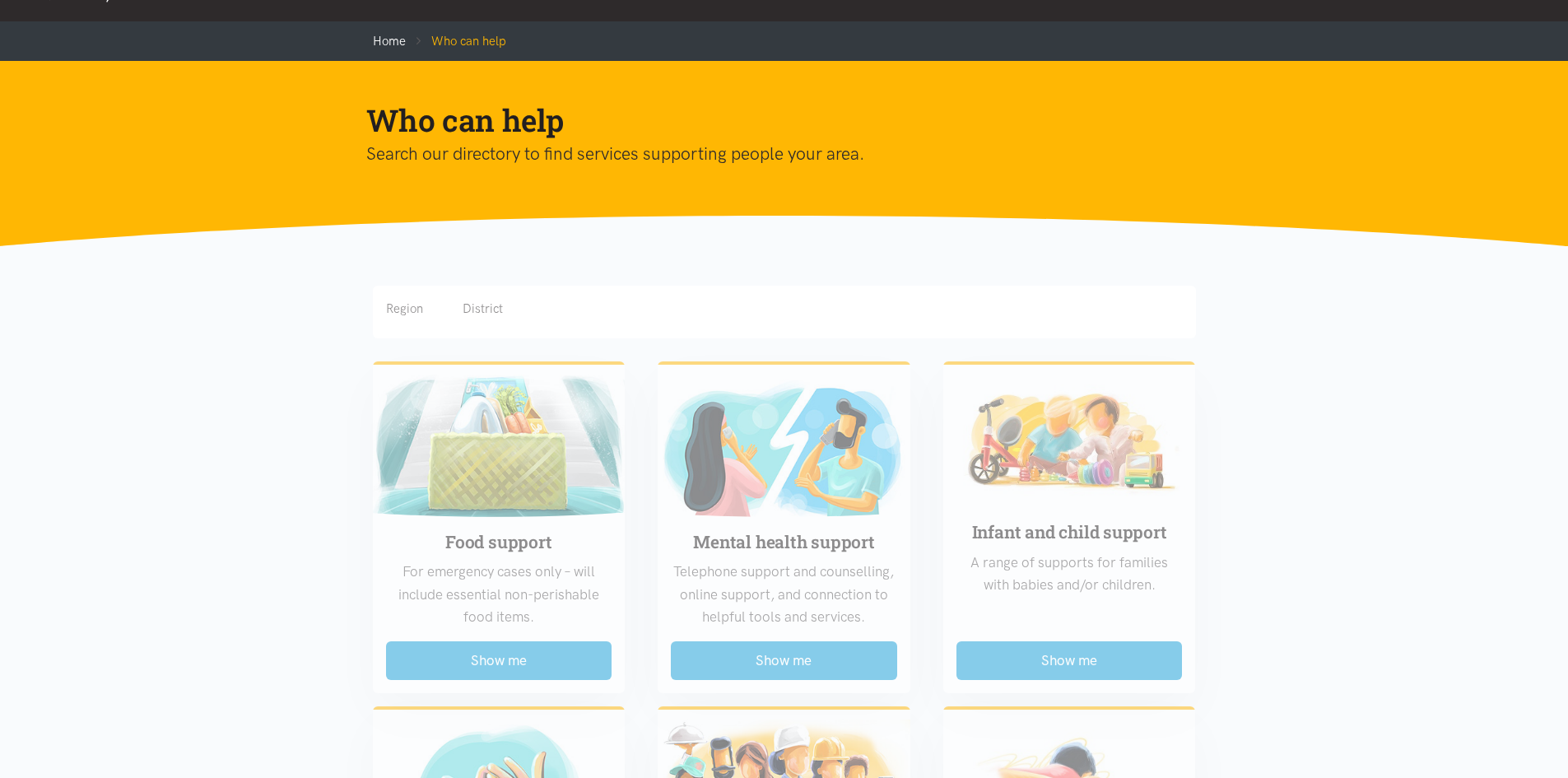
scroll to position [247, 0]
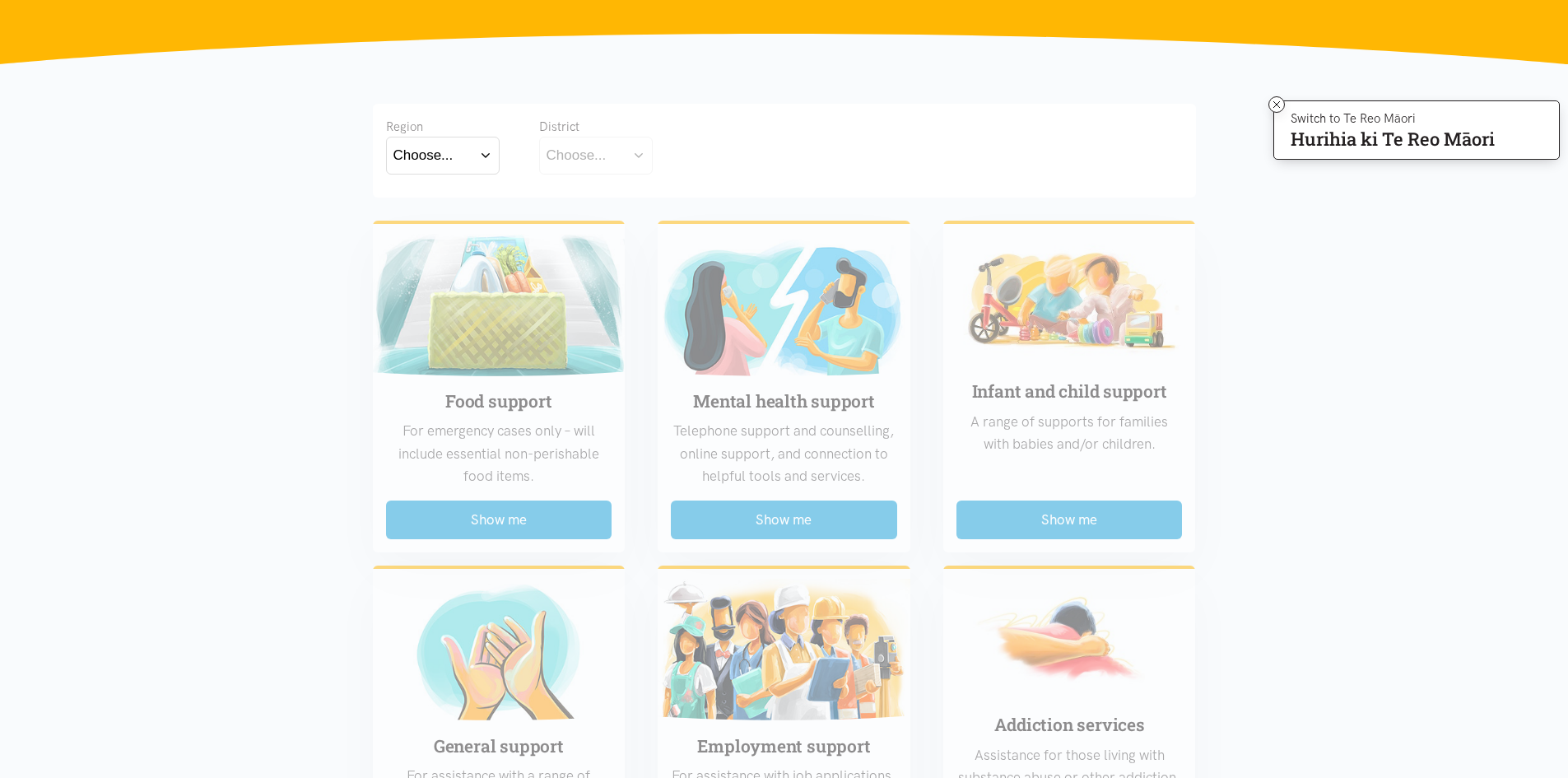
click at [485, 155] on button "Choose..." at bounding box center [442, 155] width 114 height 37
click at [412, 231] on label "Waikato" at bounding box center [443, 227] width 99 height 20
click at [0, 0] on input "Waikato" at bounding box center [0, 0] width 0 height 0
click at [680, 165] on button "Choose..." at bounding box center [622, 155] width 165 height 37
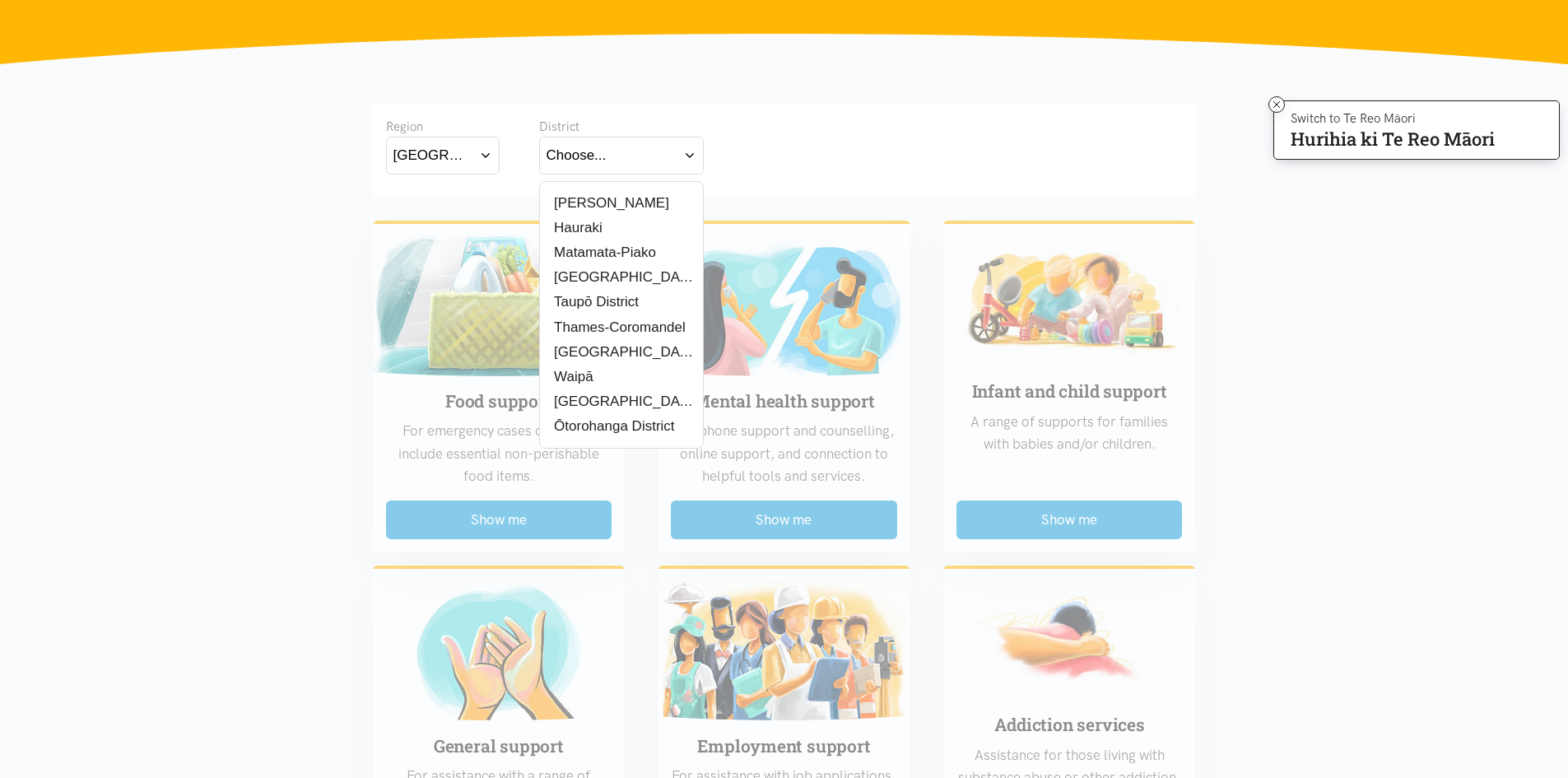
drag, startPoint x: 763, startPoint y: 163, endPoint x: 750, endPoint y: 176, distance: 18.4
click at [765, 163] on div "Region Waikato Bay of Plenty Waikato District Choose... Hamilton Hauraki Waipā" at bounding box center [784, 148] width 797 height 60
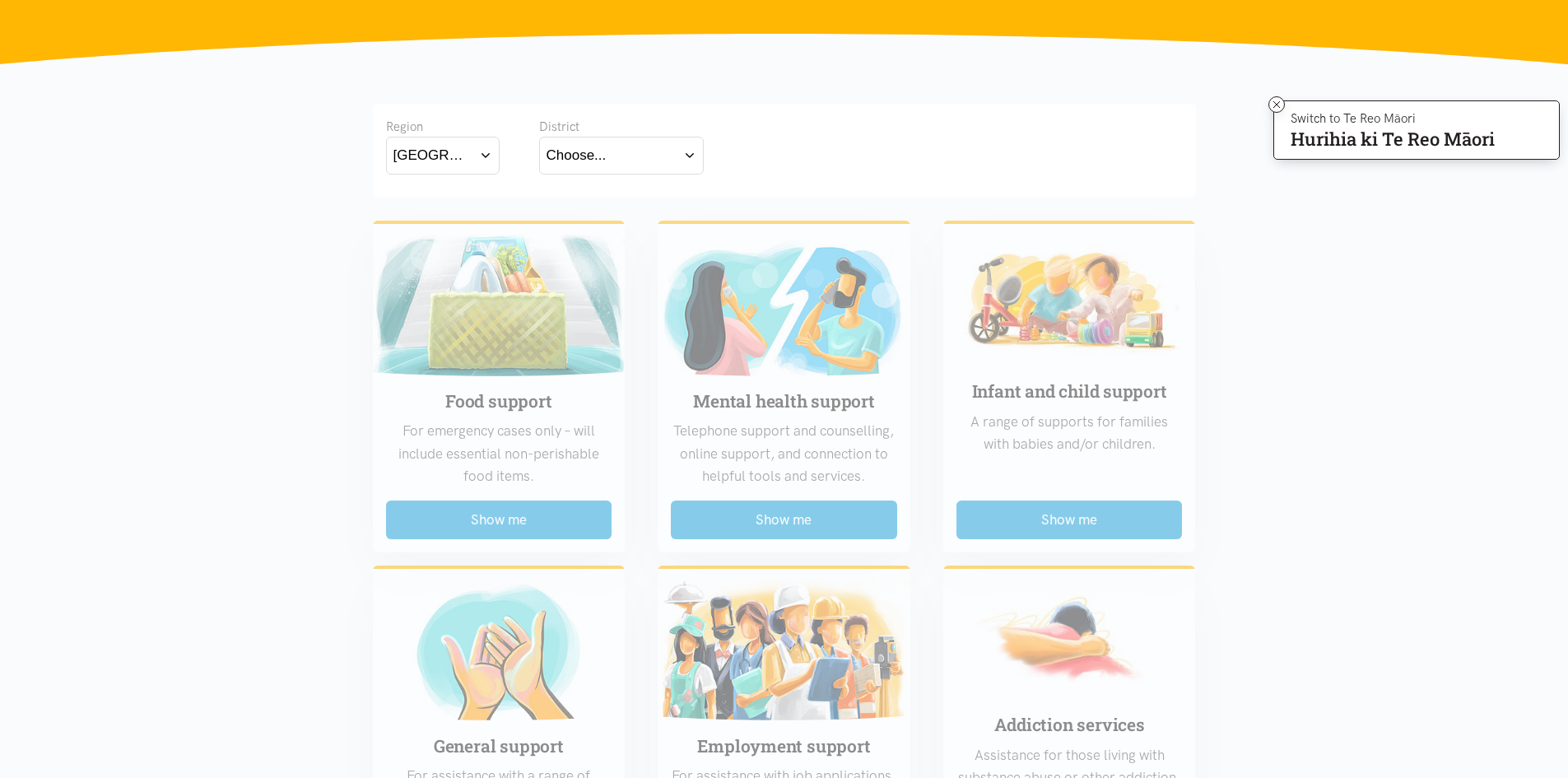
click at [604, 159] on div "Choose..." at bounding box center [577, 155] width 60 height 22
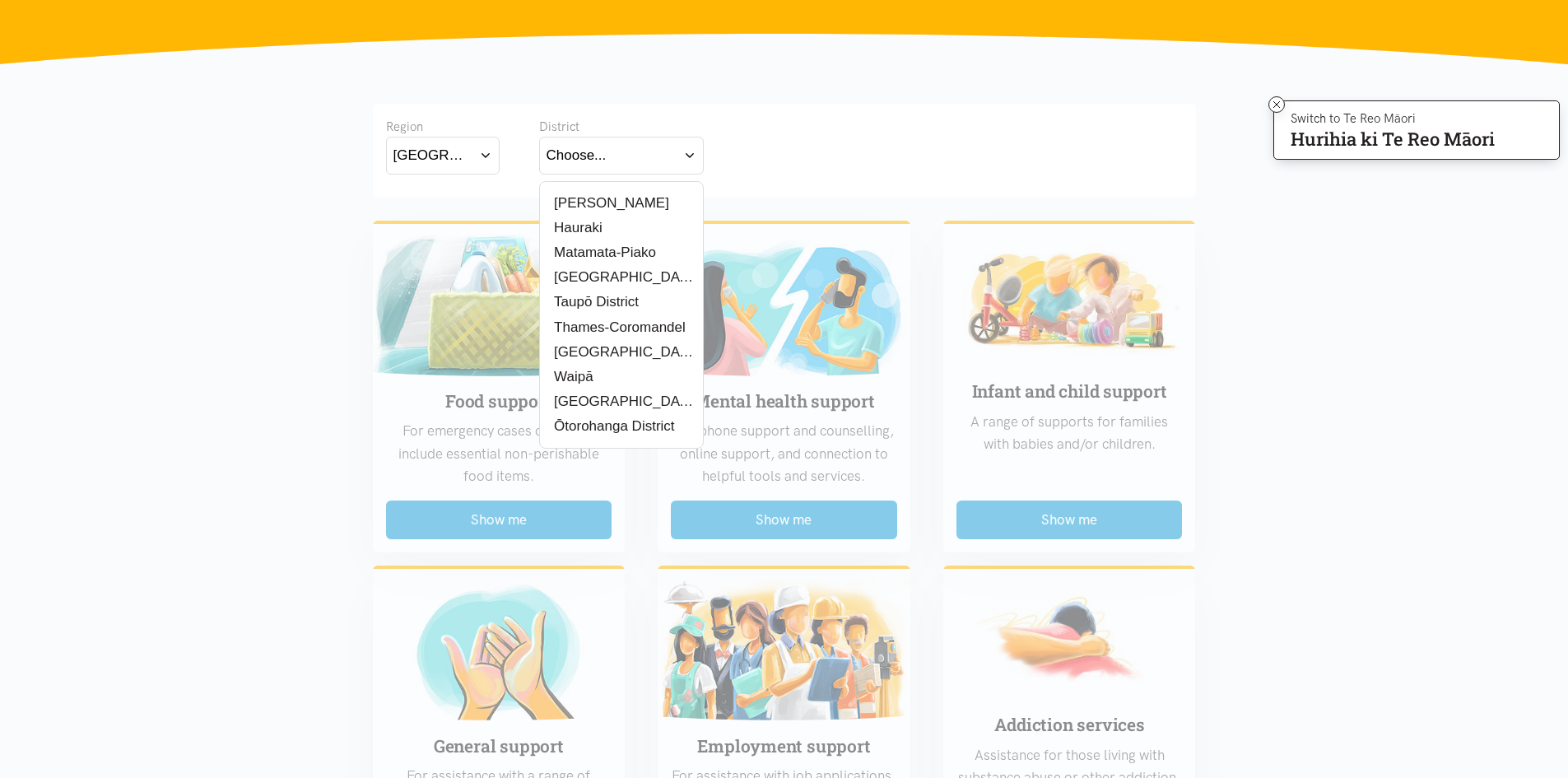
click at [593, 202] on label "[PERSON_NAME]" at bounding box center [608, 203] width 123 height 20
click at [0, 0] on input "[PERSON_NAME]" at bounding box center [0, 0] width 0 height 0
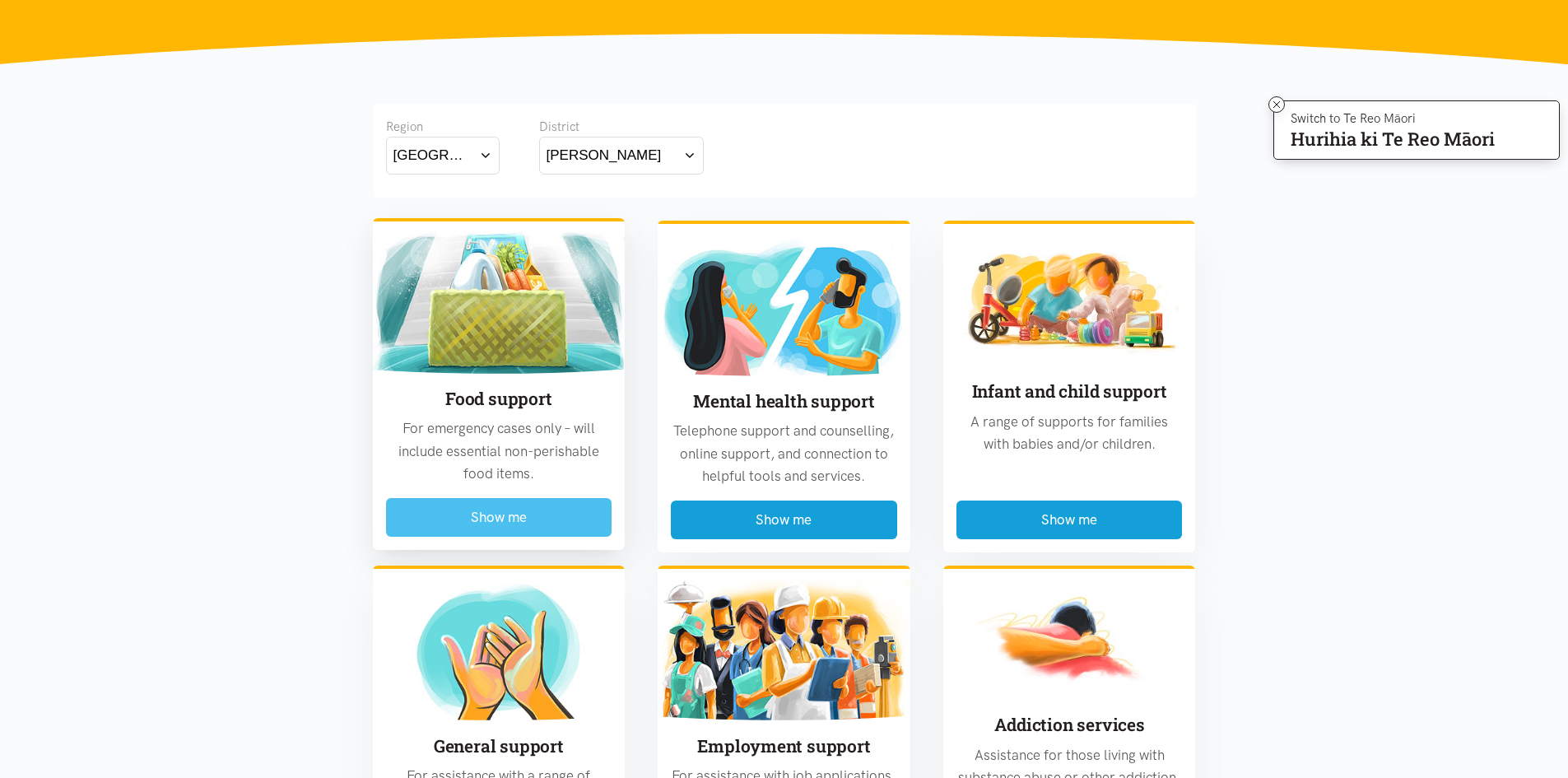
click at [496, 518] on button "Show me" at bounding box center [498, 518] width 226 height 38
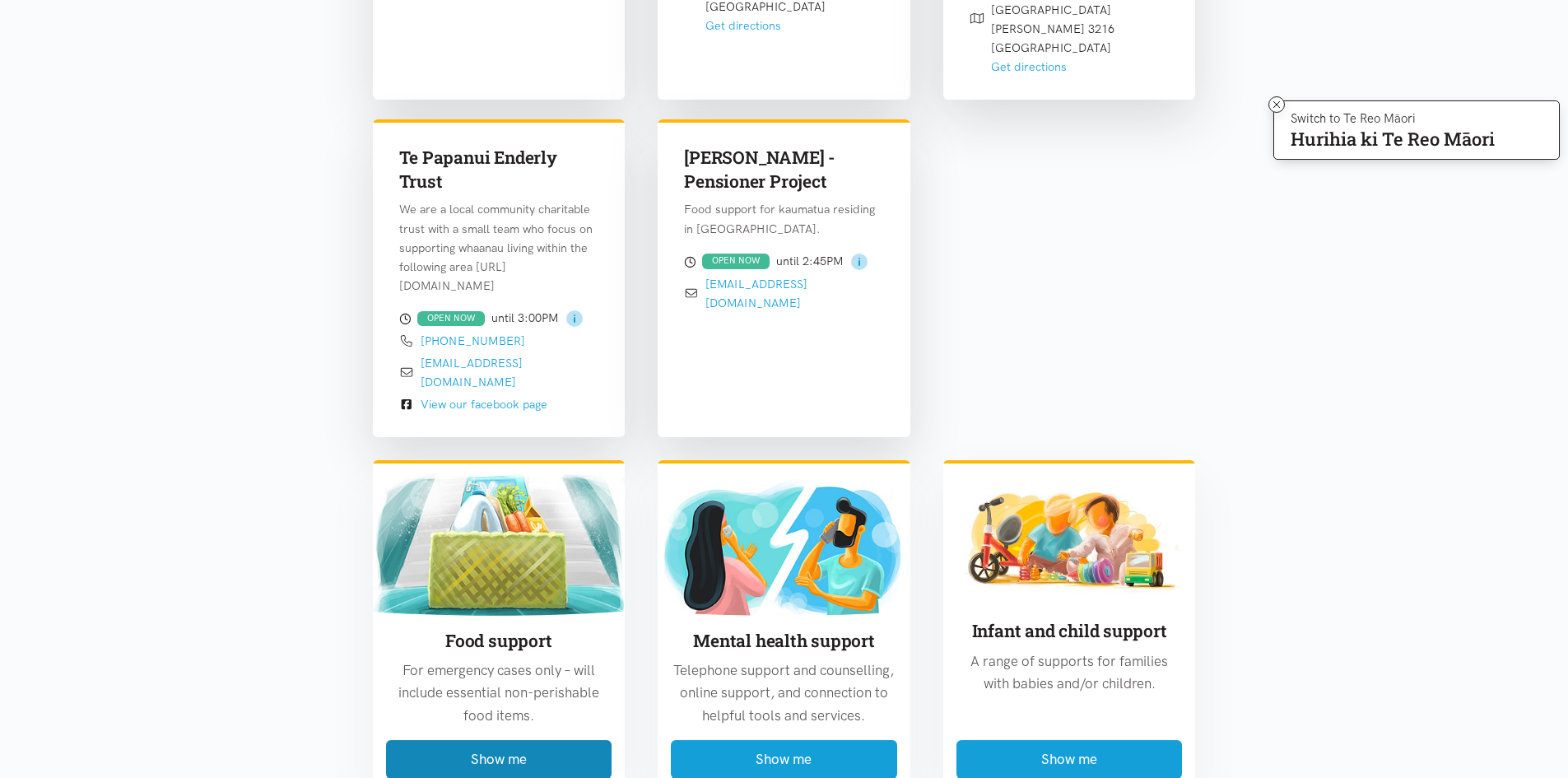
scroll to position [1802, 0]
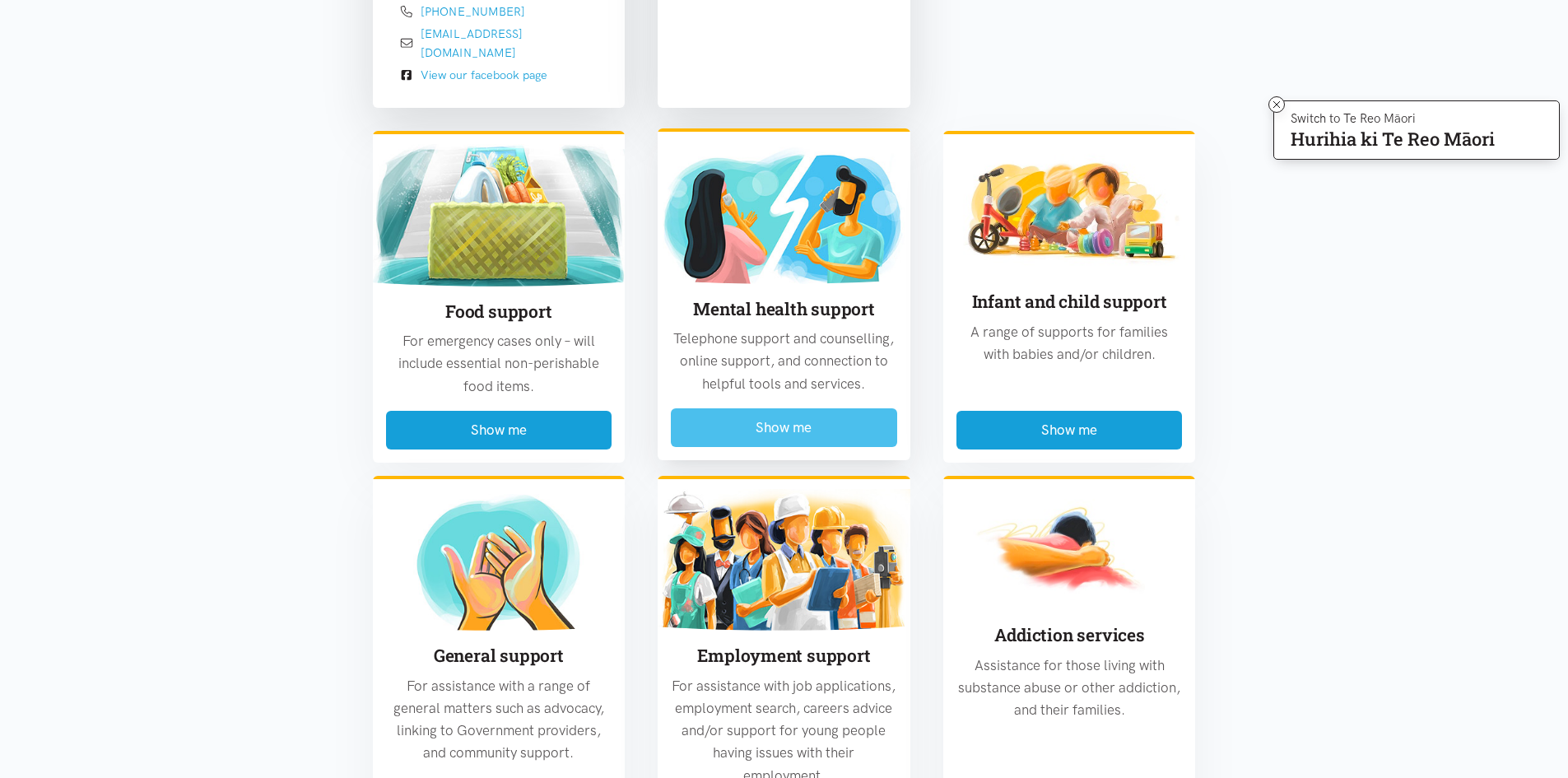
click at [822, 424] on button "Show me" at bounding box center [783, 428] width 226 height 38
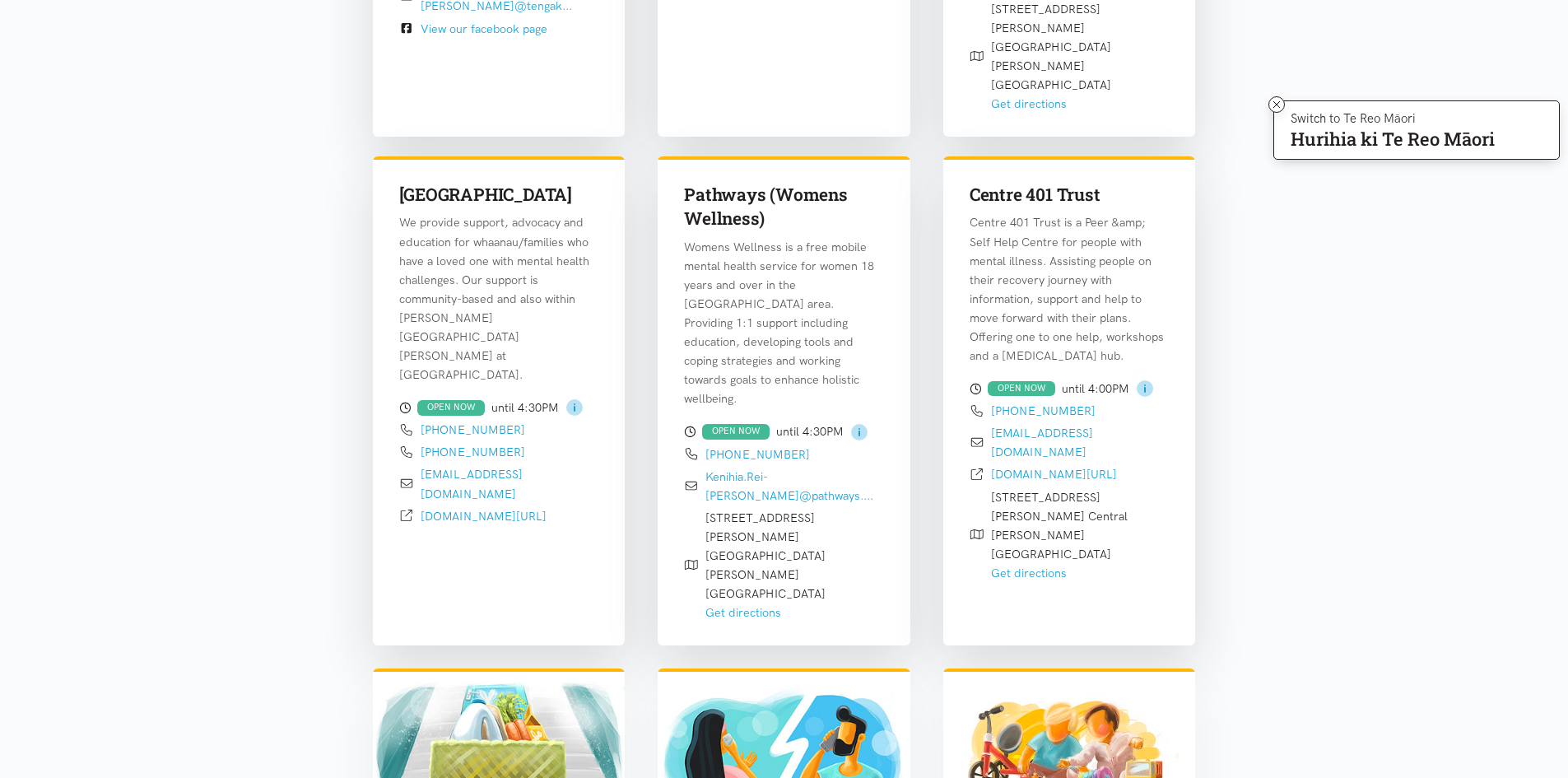
scroll to position [2789, 0]
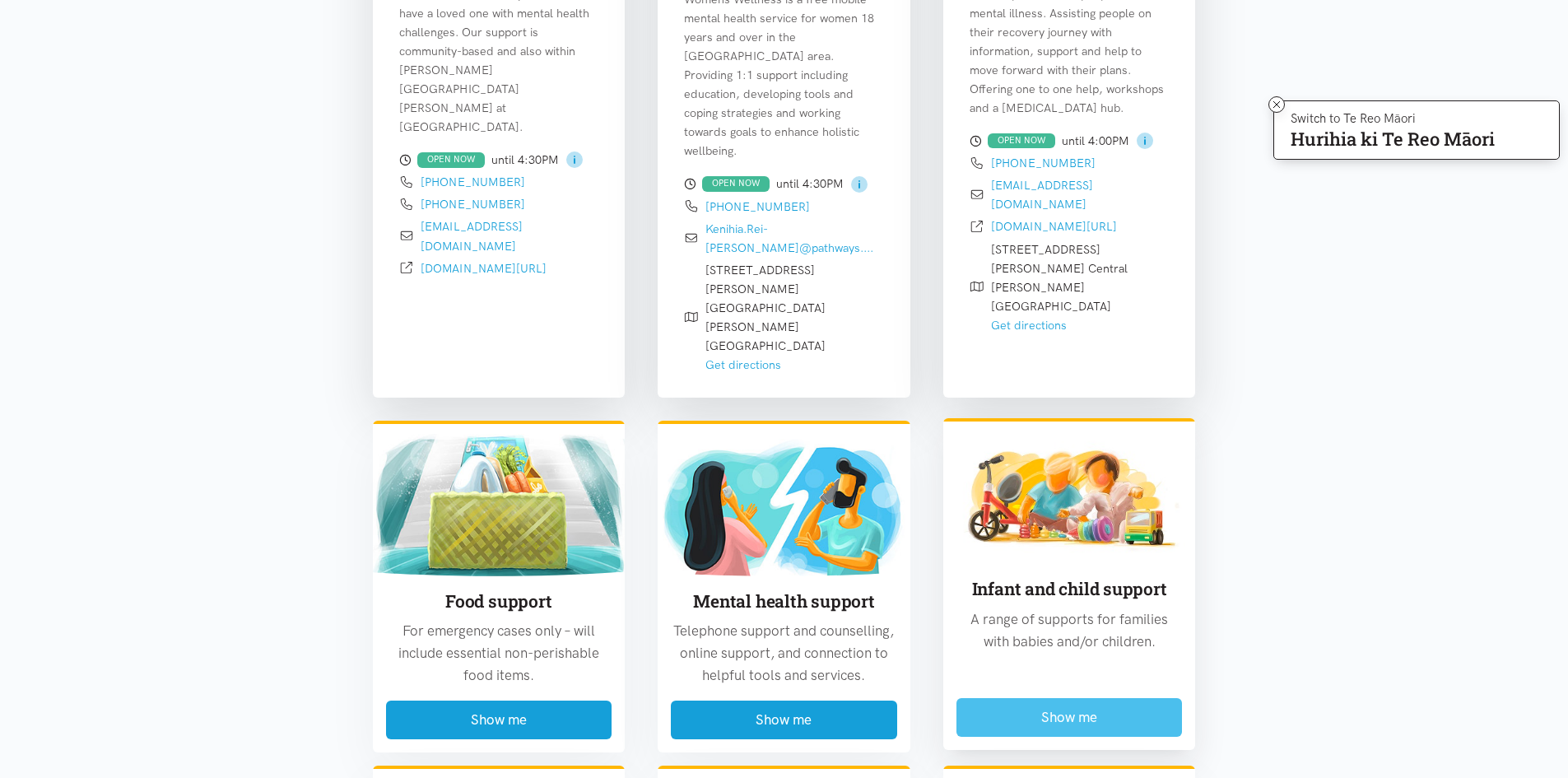
click at [1051, 698] on button "Show me" at bounding box center [1069, 718] width 226 height 38
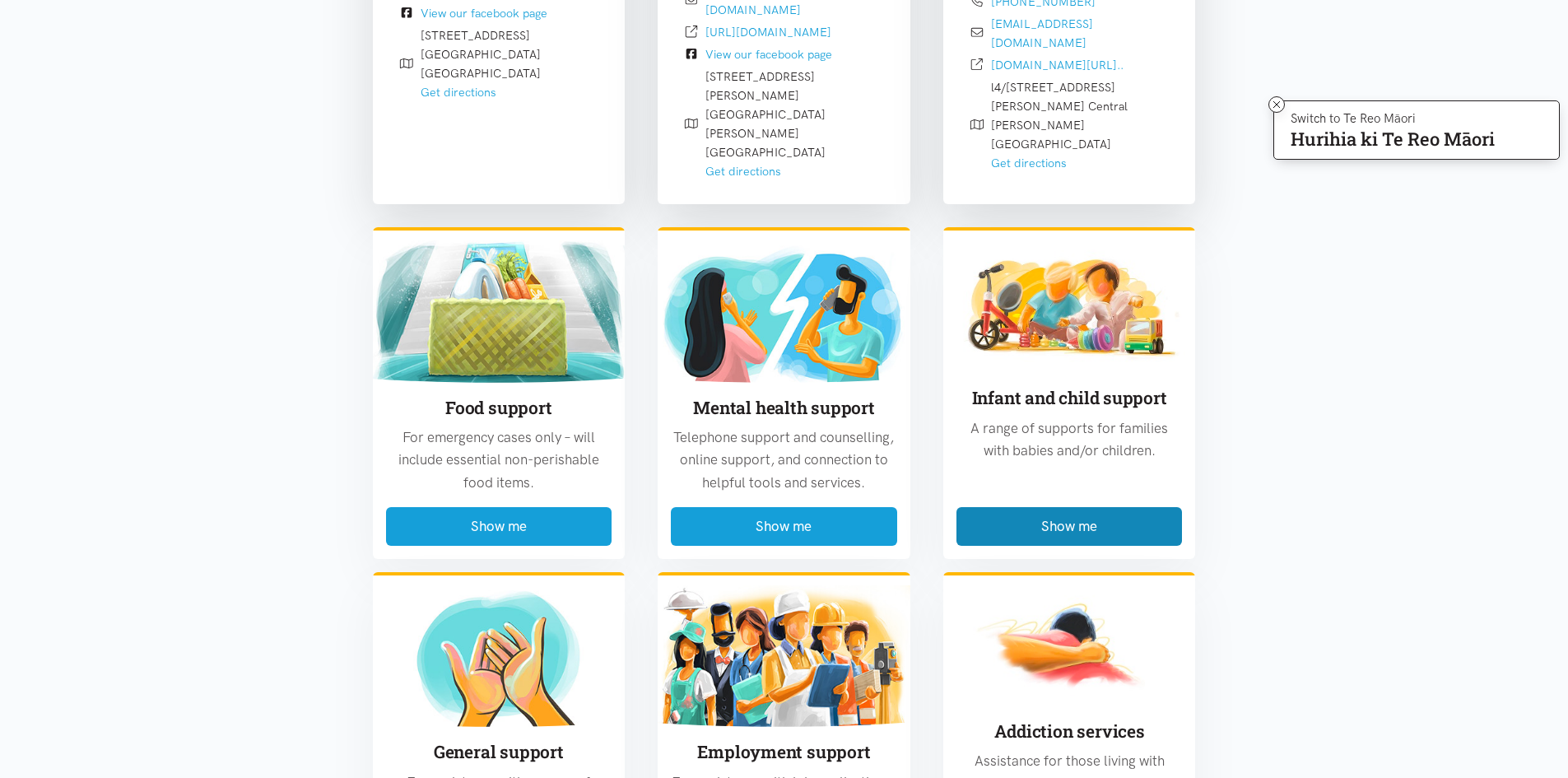
scroll to position [2213, 0]
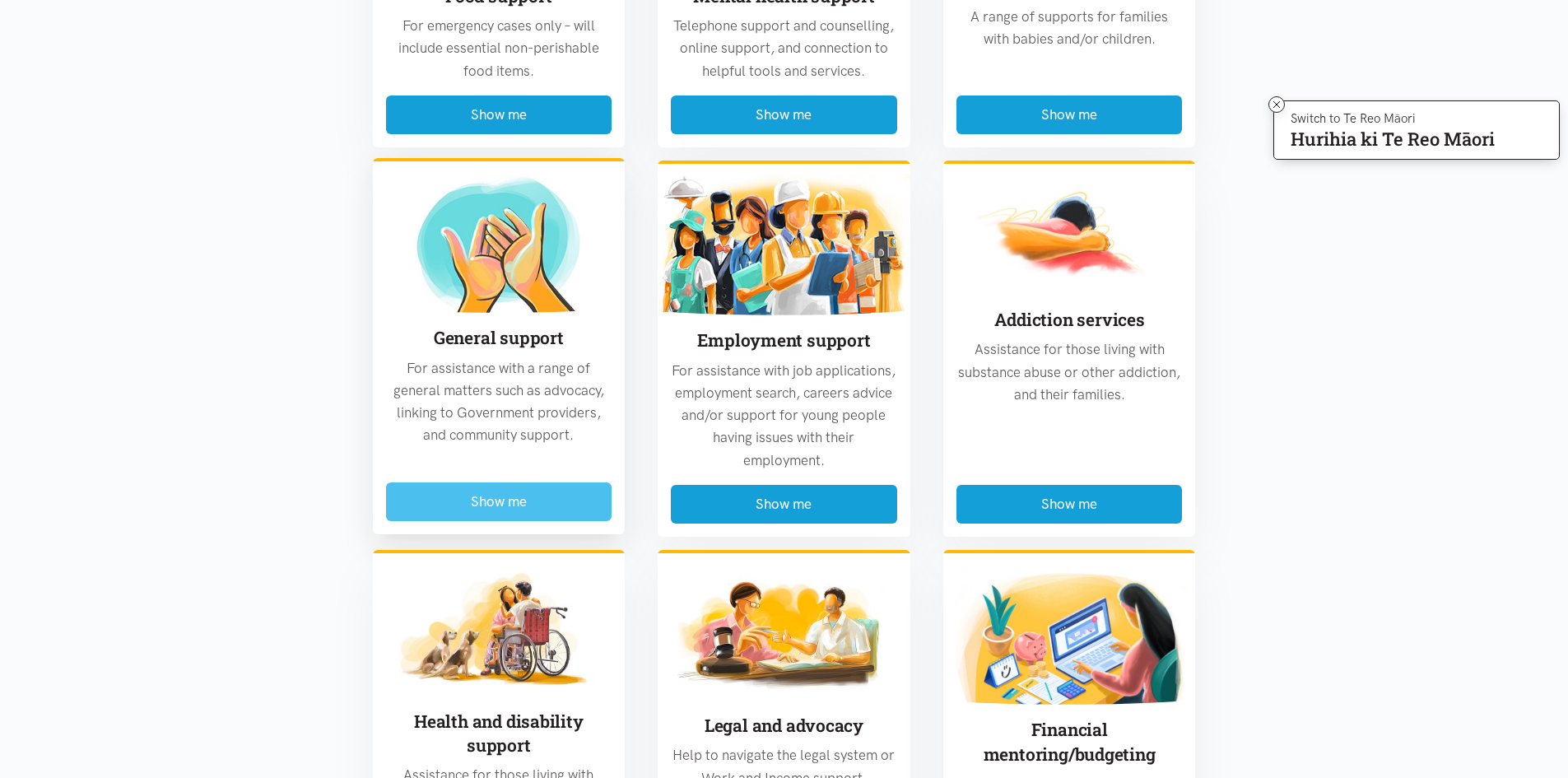
click at [550, 483] on button "Show me" at bounding box center [498, 502] width 226 height 38
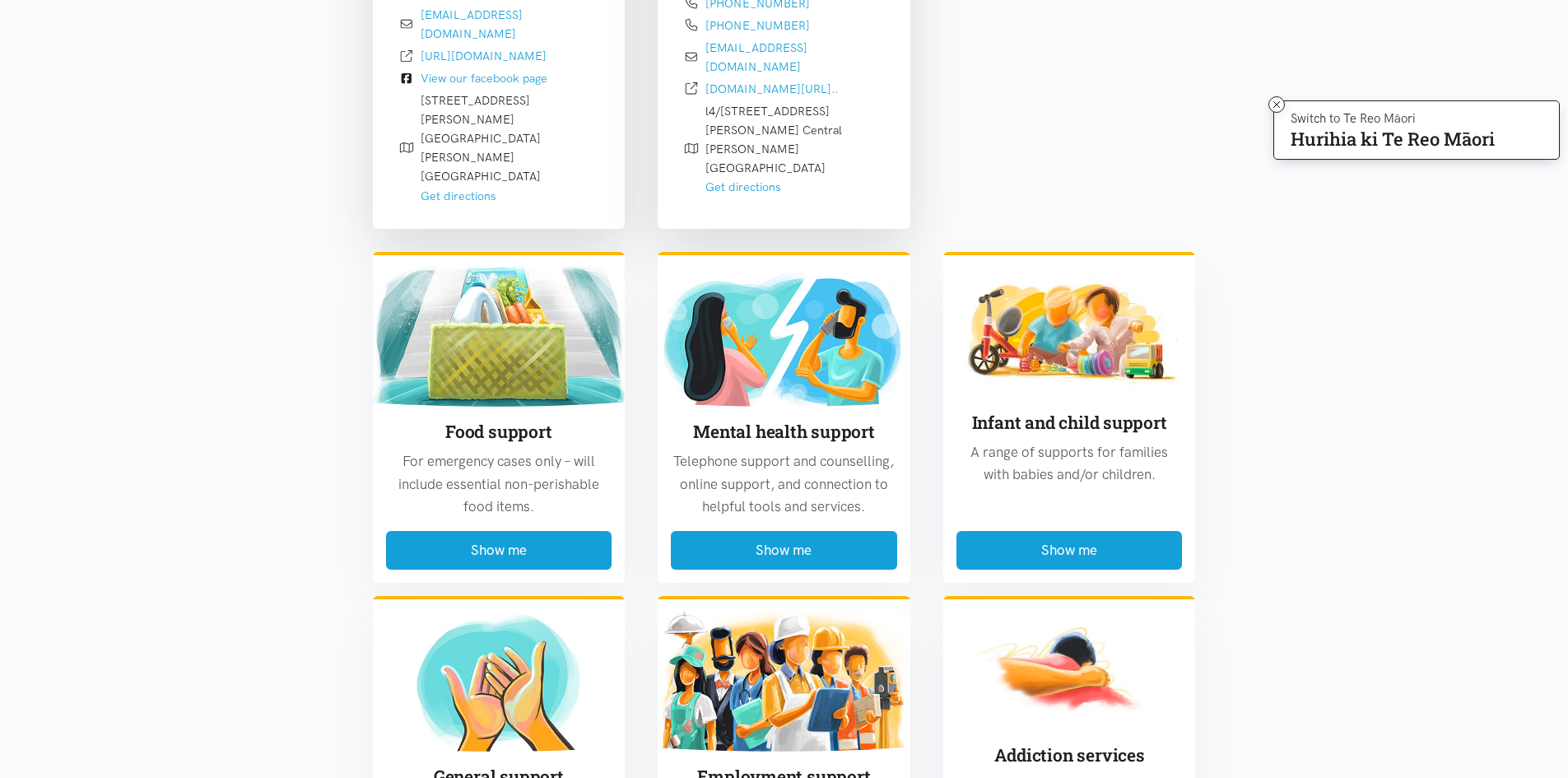
scroll to position [4437, 0]
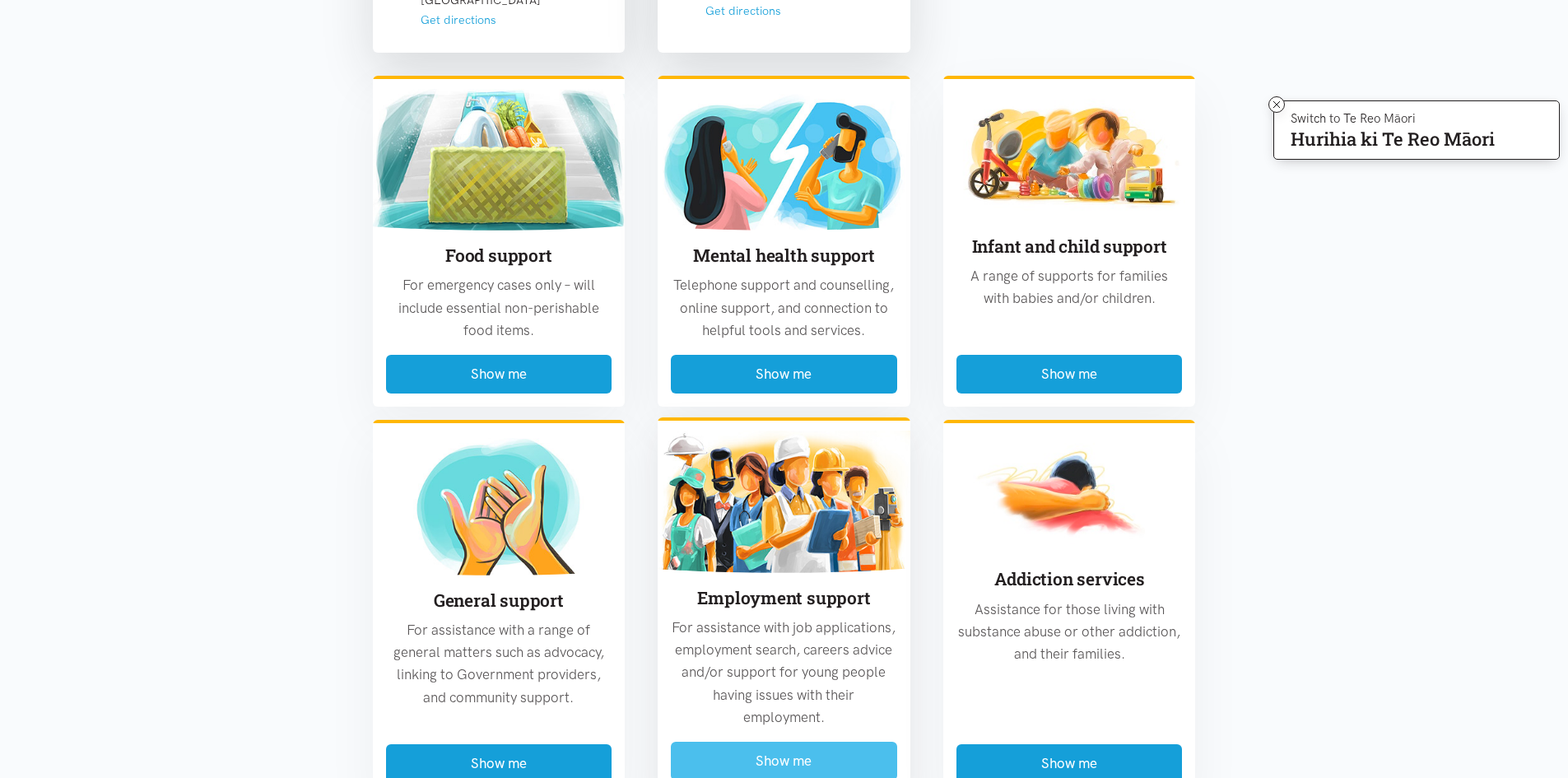
click at [764, 742] on button "Show me" at bounding box center [783, 762] width 226 height 38
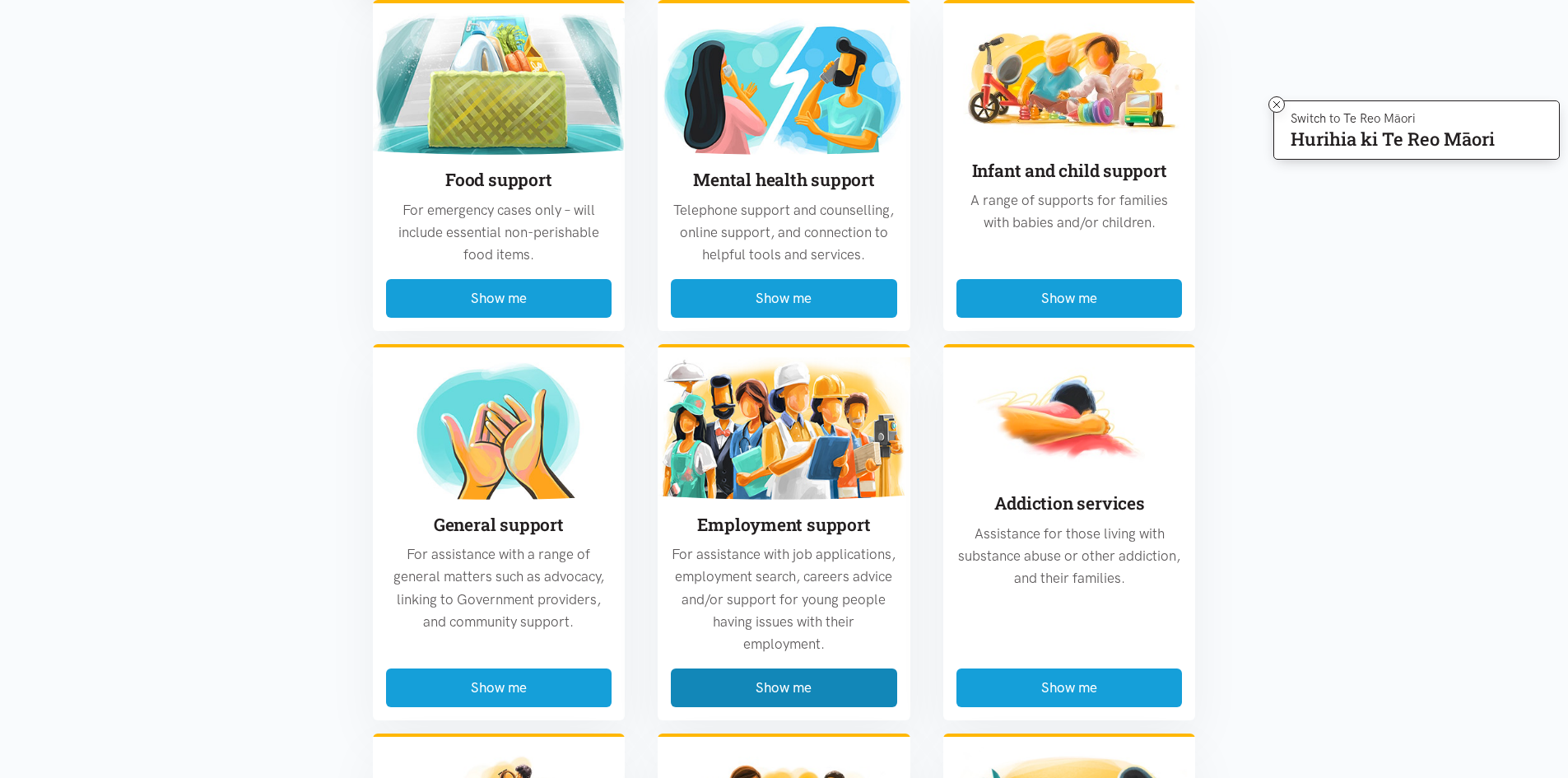
scroll to position [2708, 0]
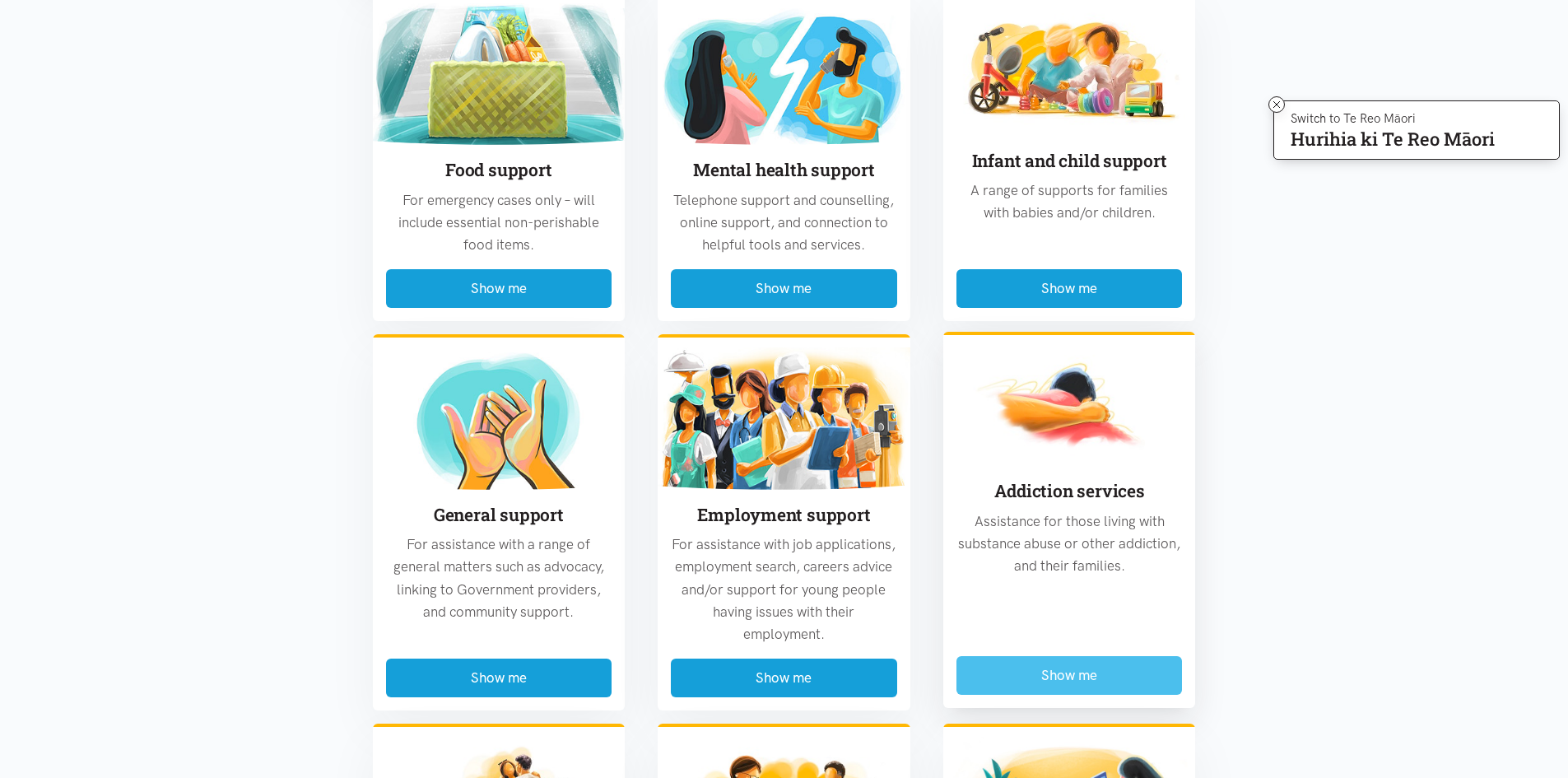
click at [1112, 656] on button "Show me" at bounding box center [1069, 675] width 226 height 38
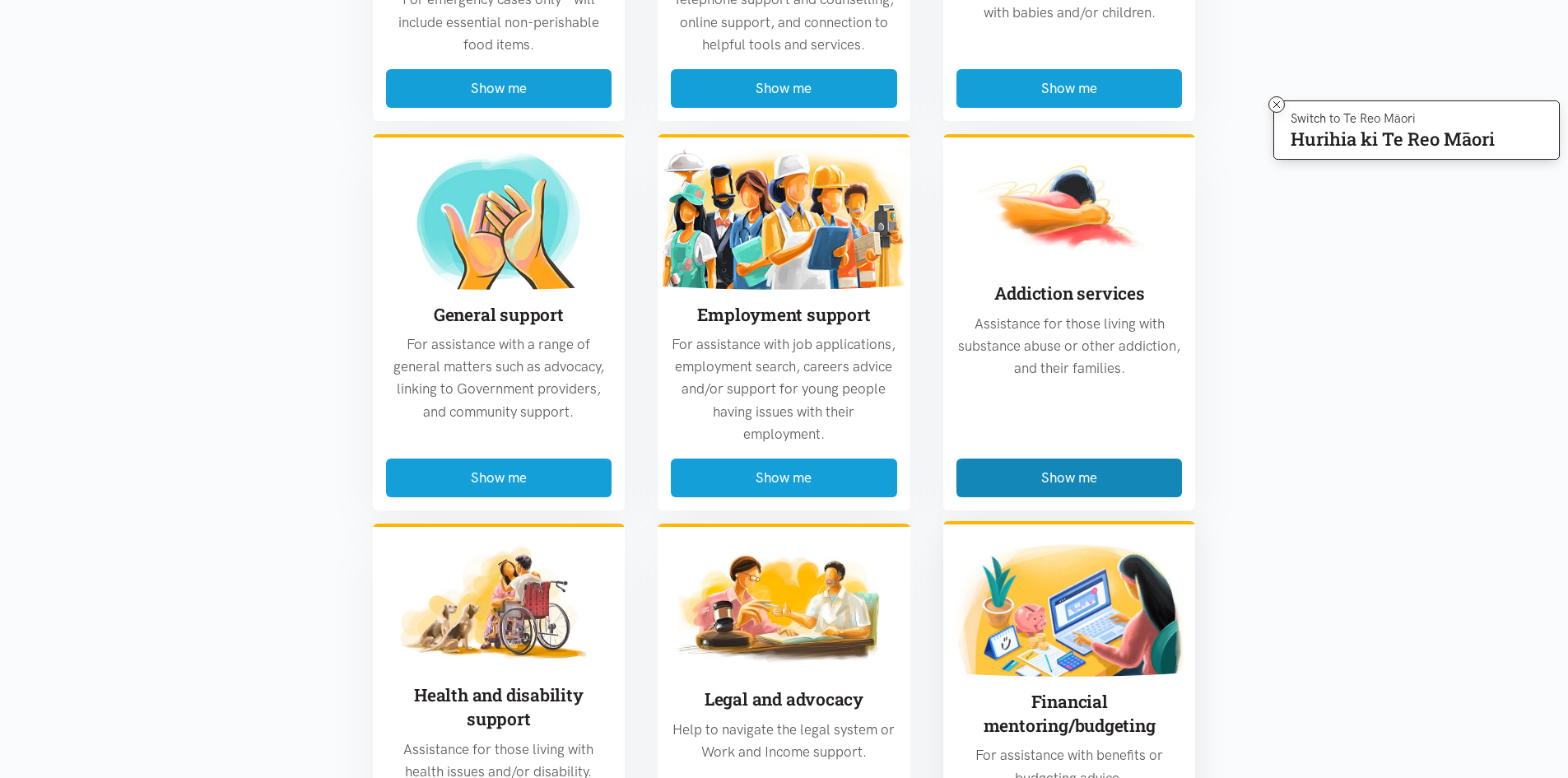
scroll to position [1884, 0]
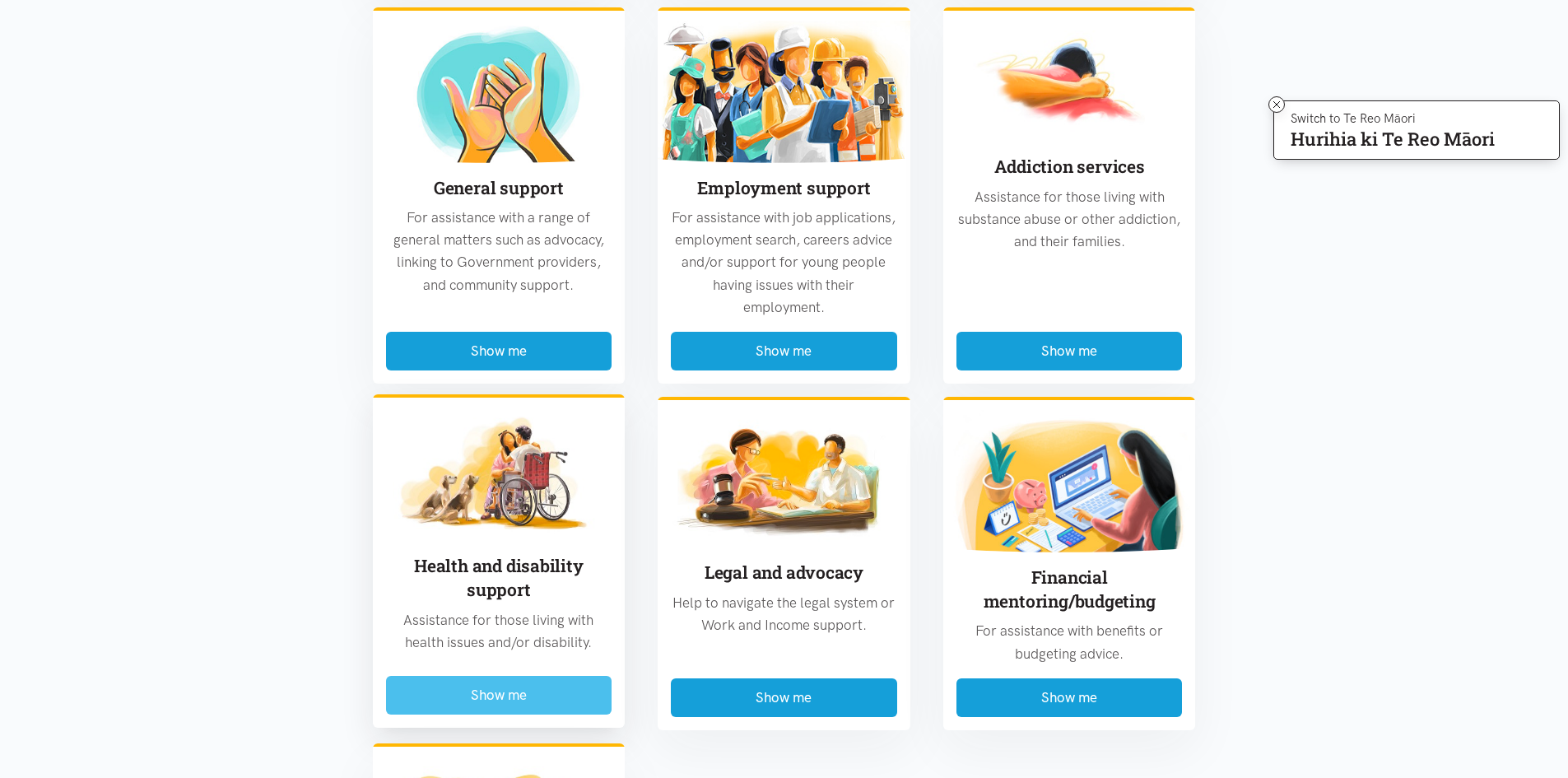
click at [550, 676] on button "Show me" at bounding box center [498, 696] width 226 height 38
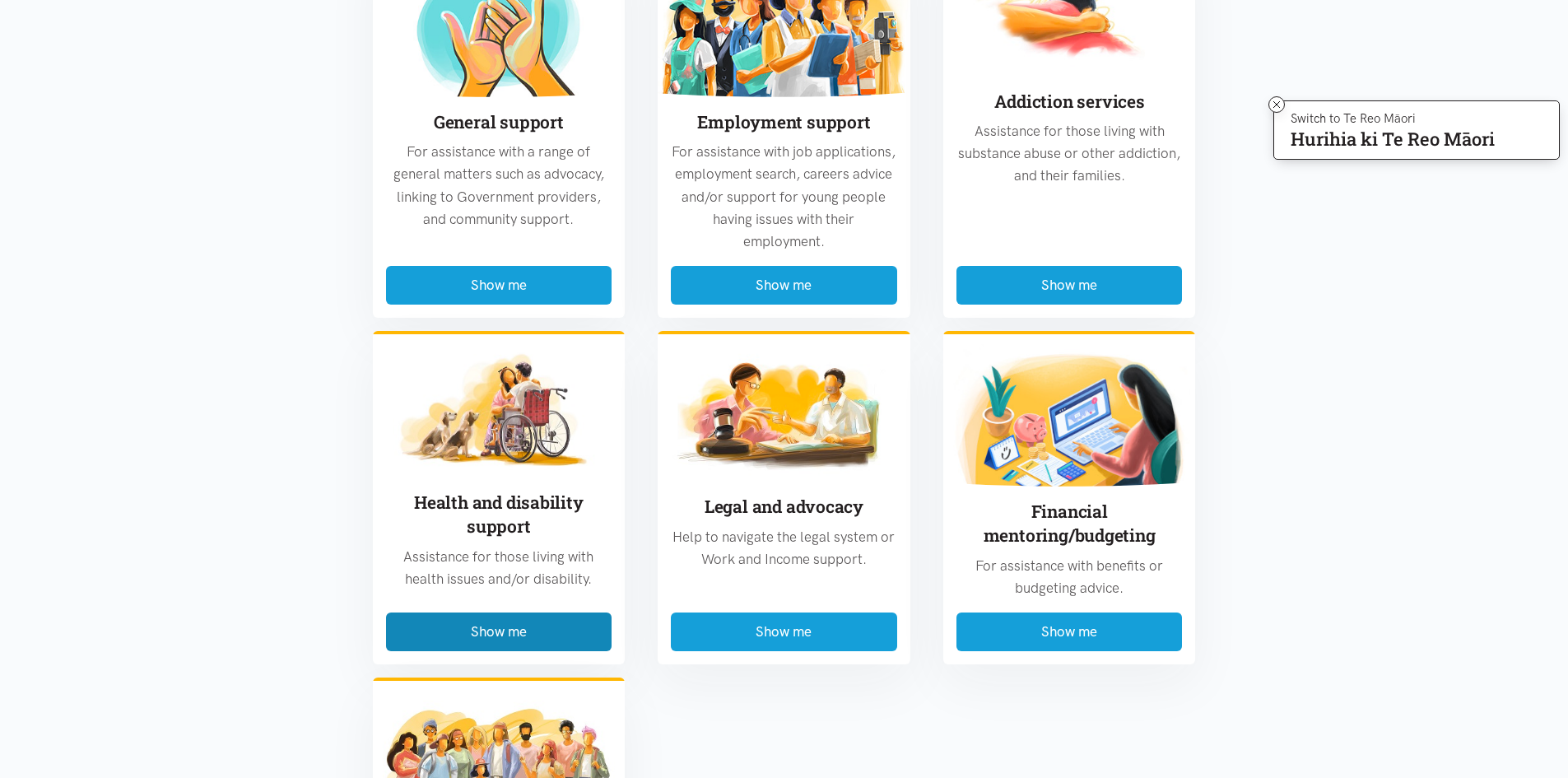
scroll to position [2460, 0]
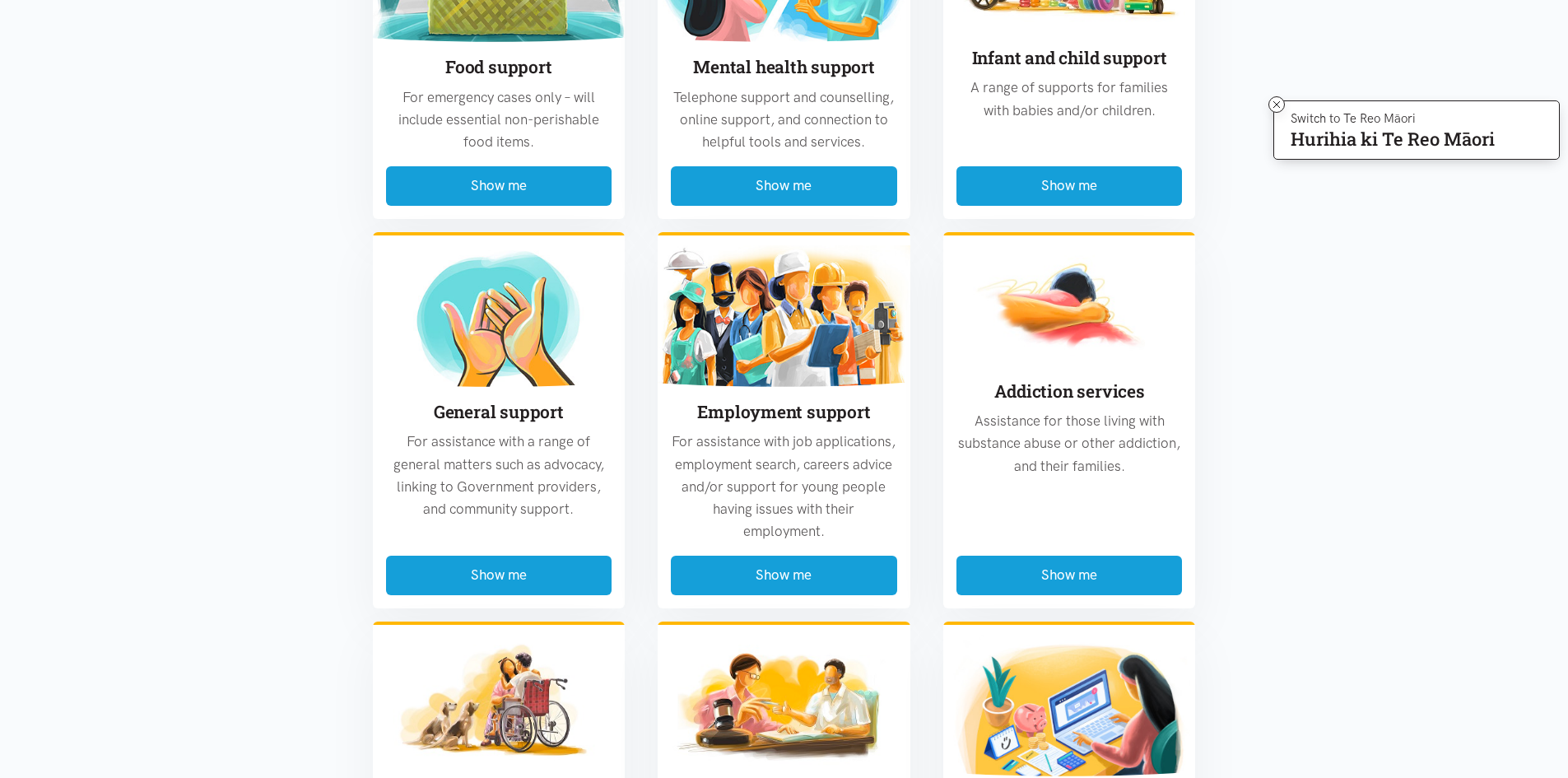
scroll to position [3366, 0]
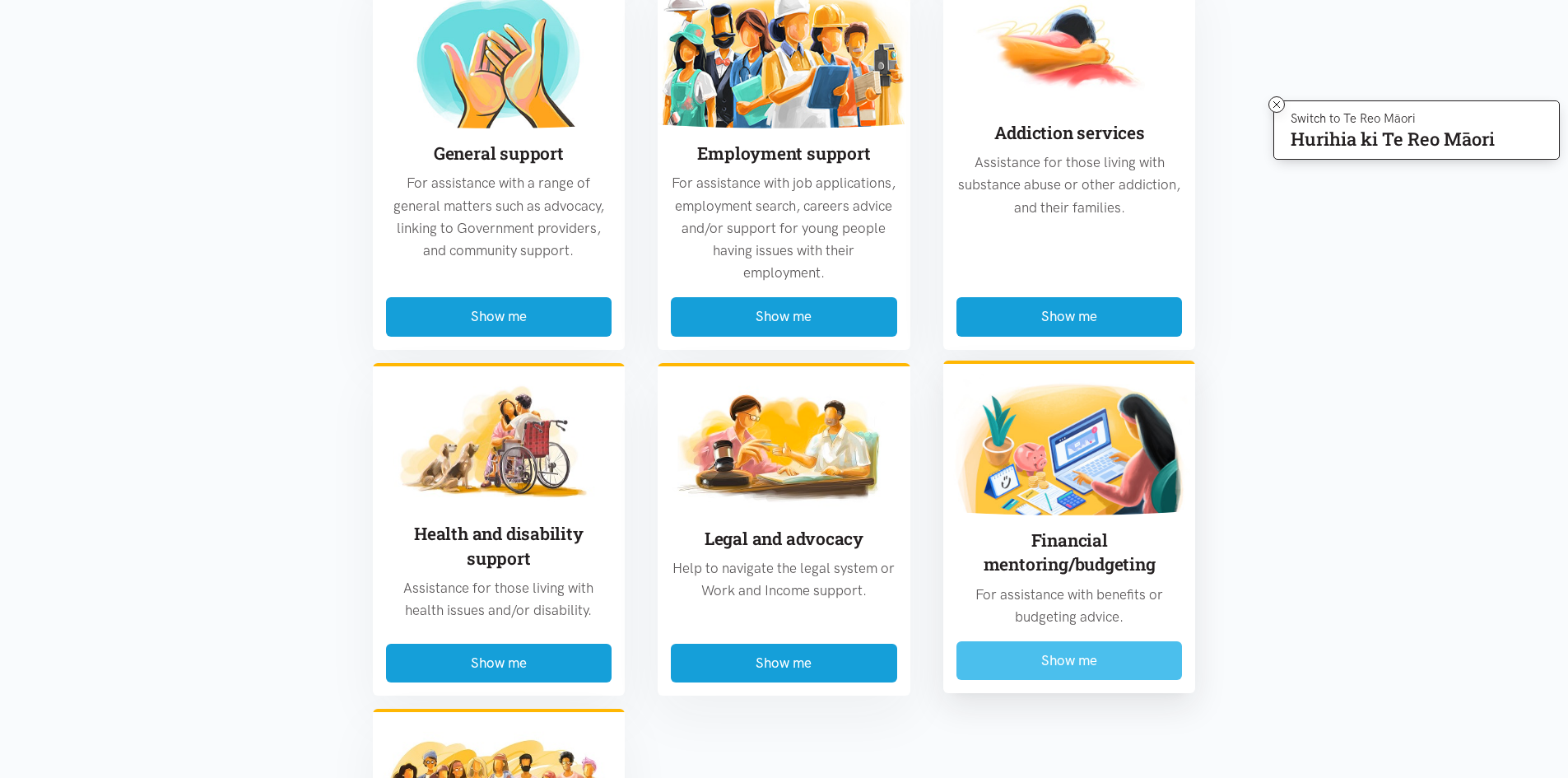
click at [1062, 641] on button "Show me" at bounding box center [1069, 661] width 226 height 38
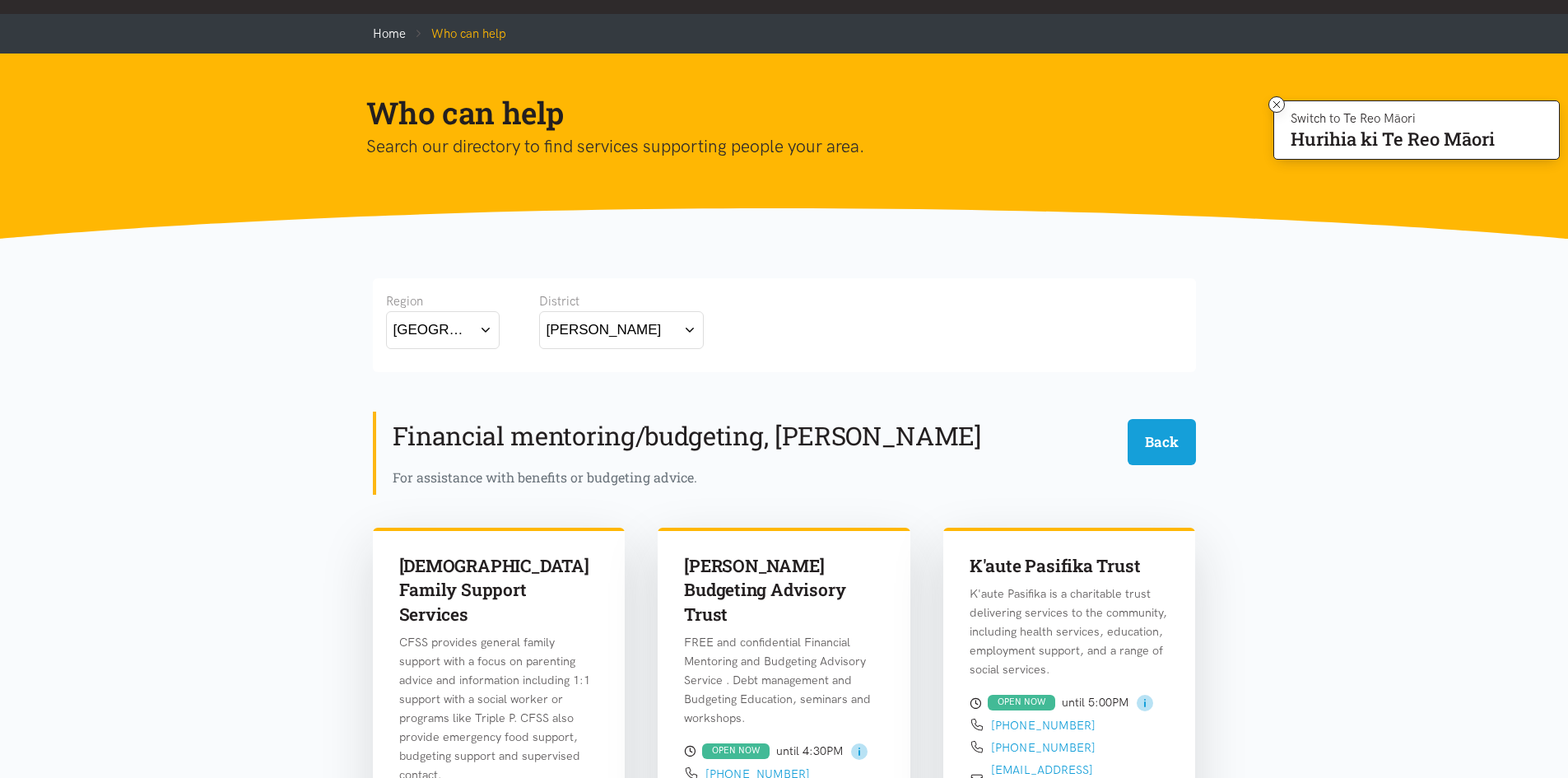
scroll to position [0, 0]
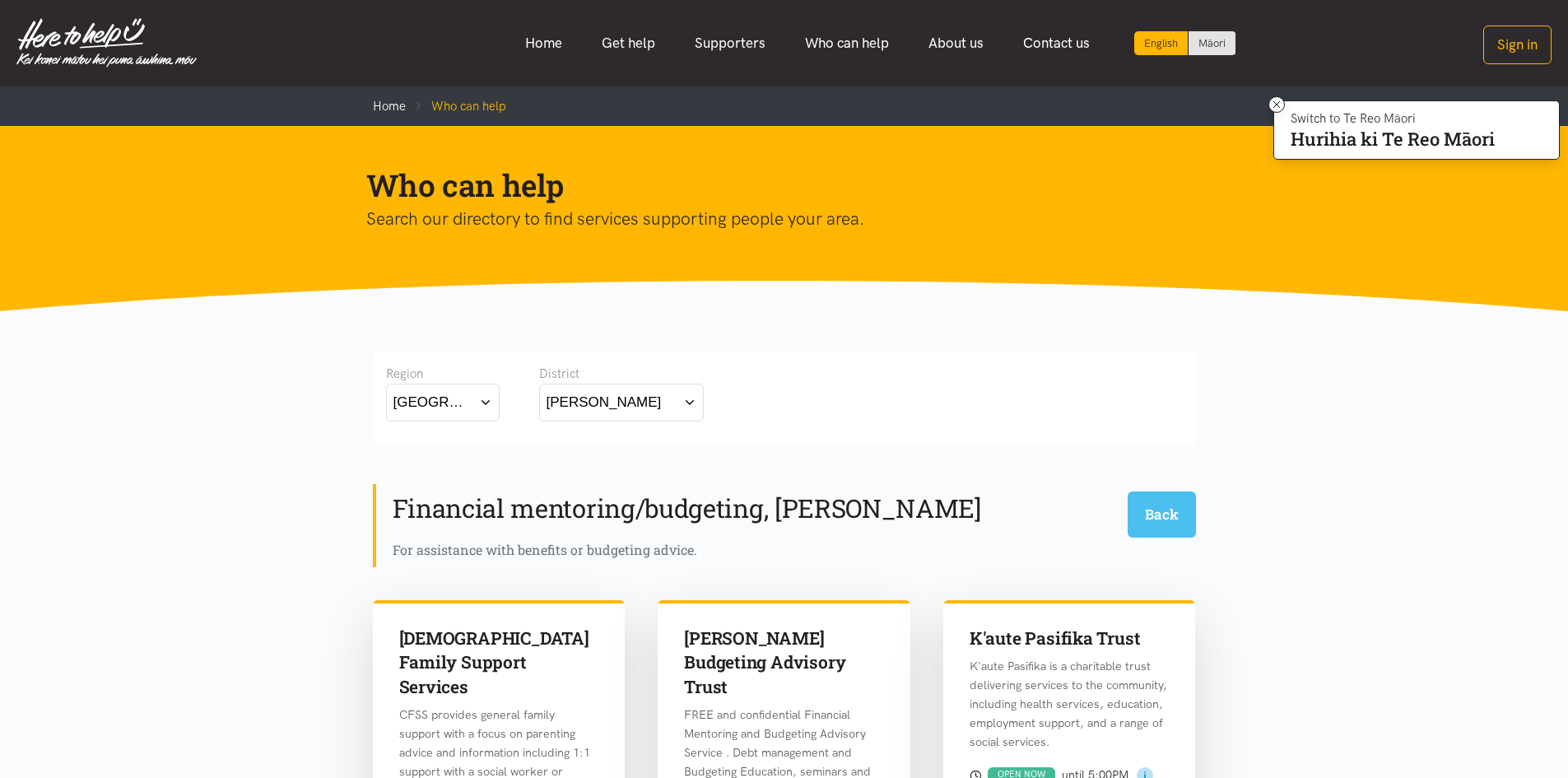
click at [1159, 515] on button "Back" at bounding box center [1161, 513] width 69 height 45
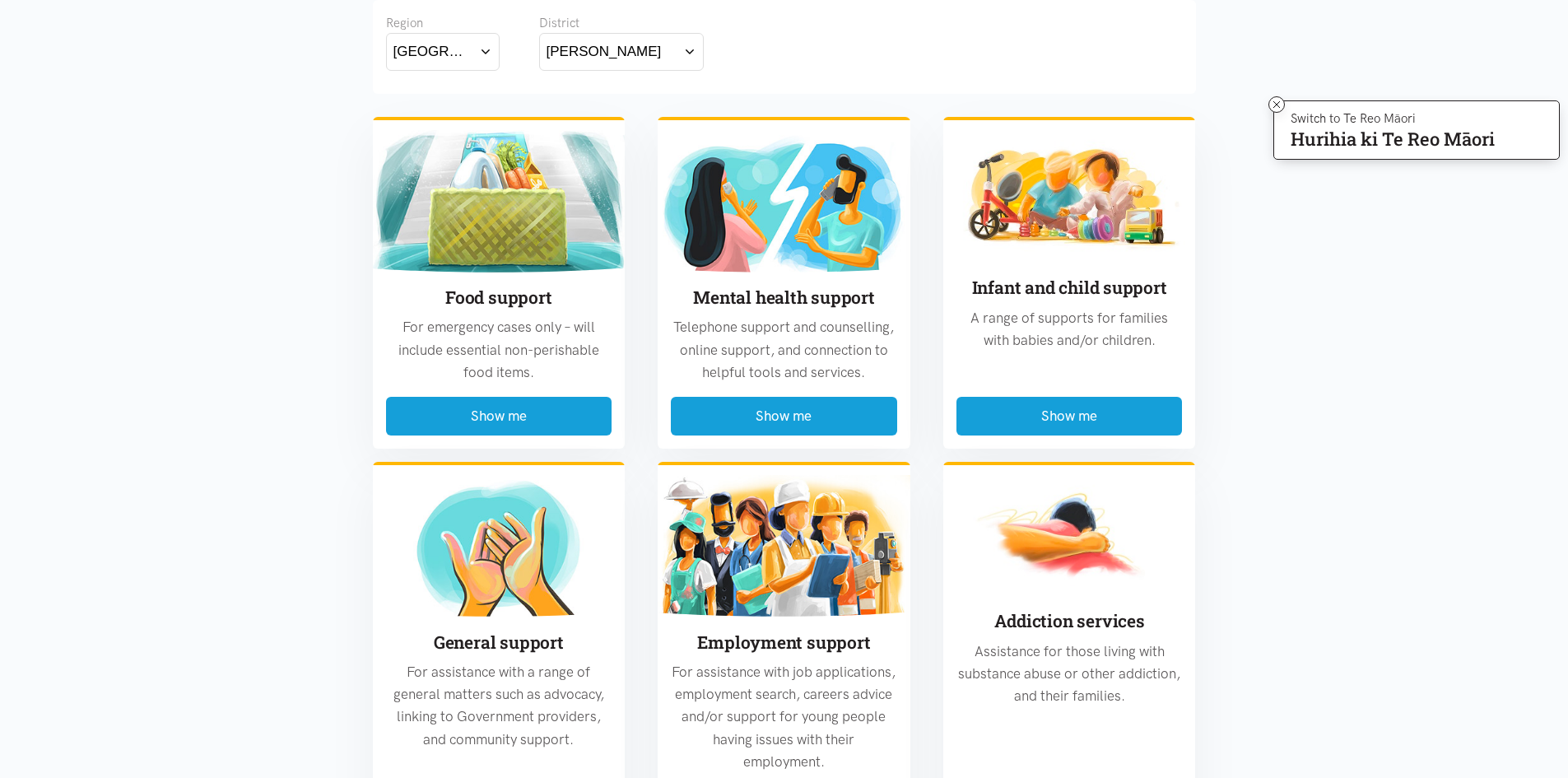
scroll to position [597, 0]
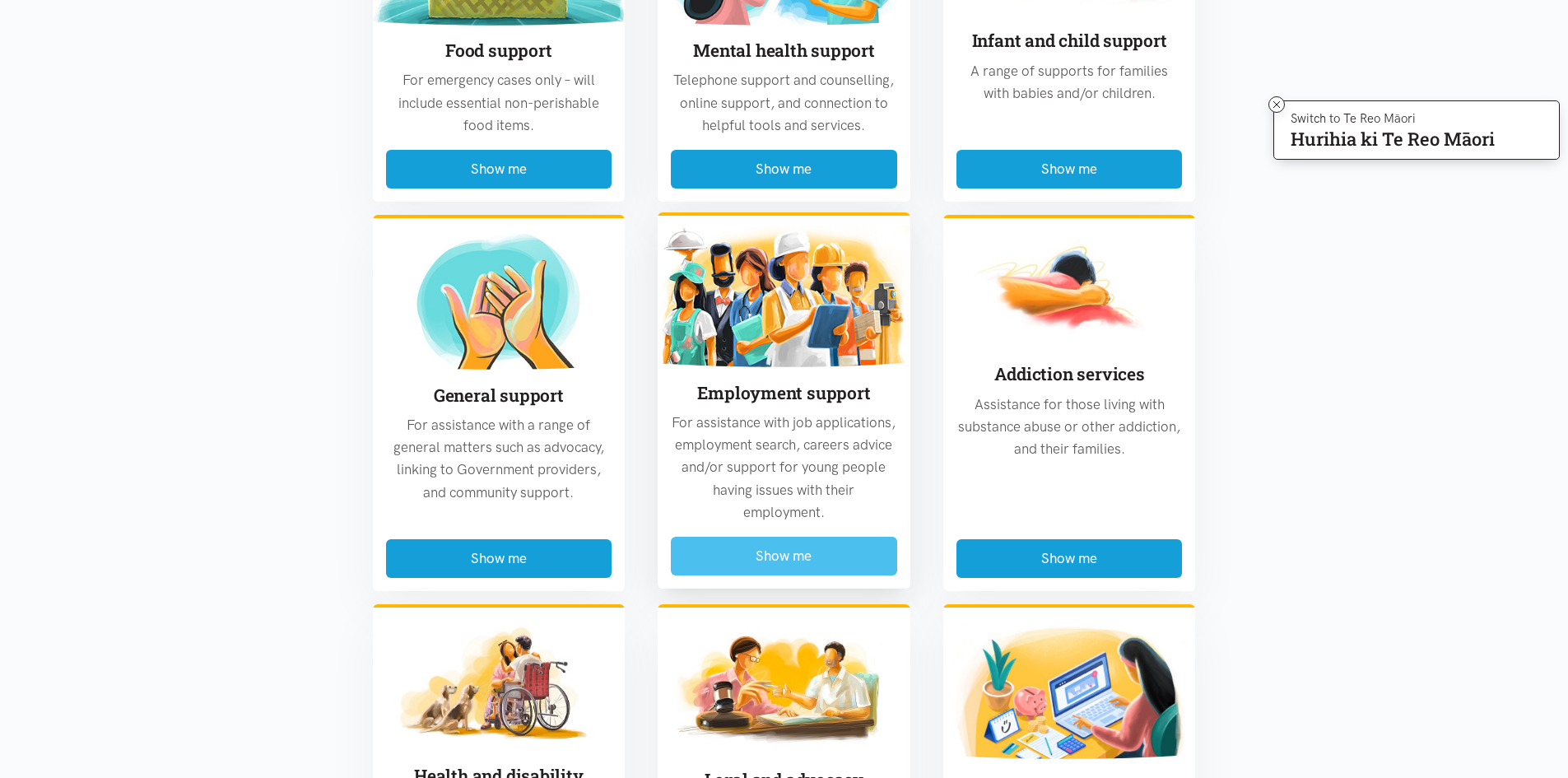
click at [802, 561] on button "Show me" at bounding box center [783, 556] width 226 height 38
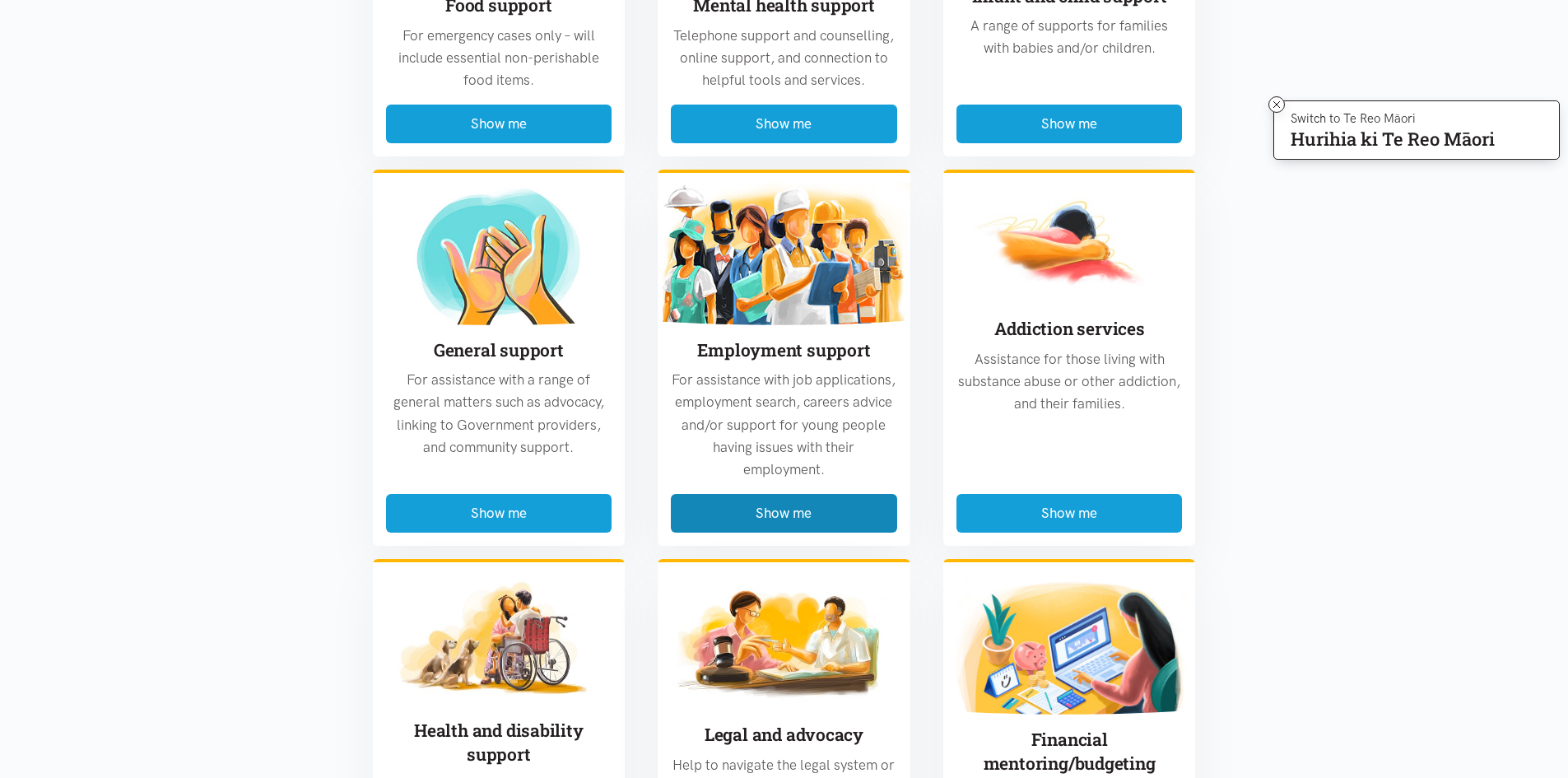
scroll to position [3037, 0]
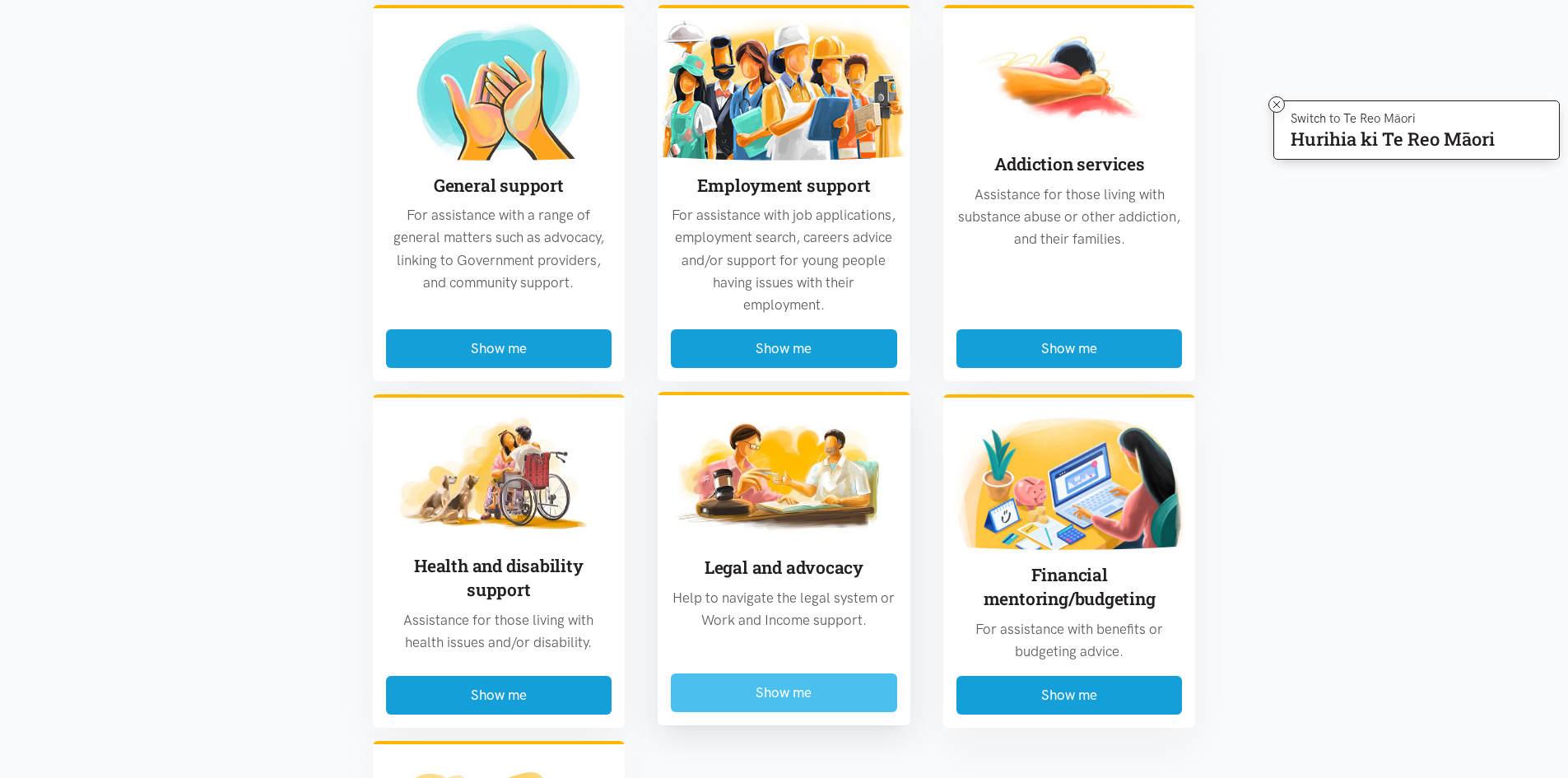
click at [810, 674] on button "Show me" at bounding box center [783, 693] width 226 height 38
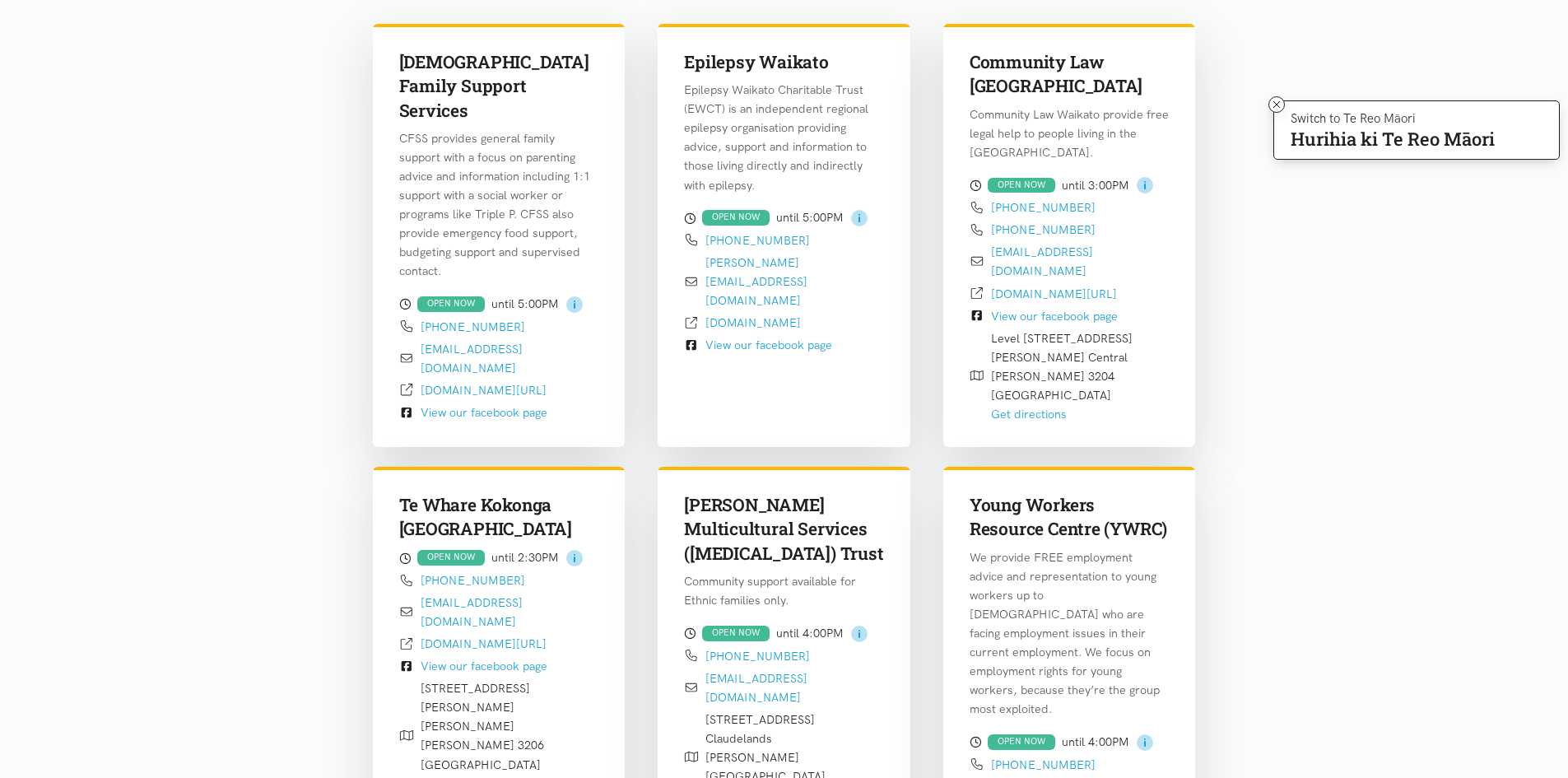
scroll to position [566, 0]
